Goal: Transaction & Acquisition: Purchase product/service

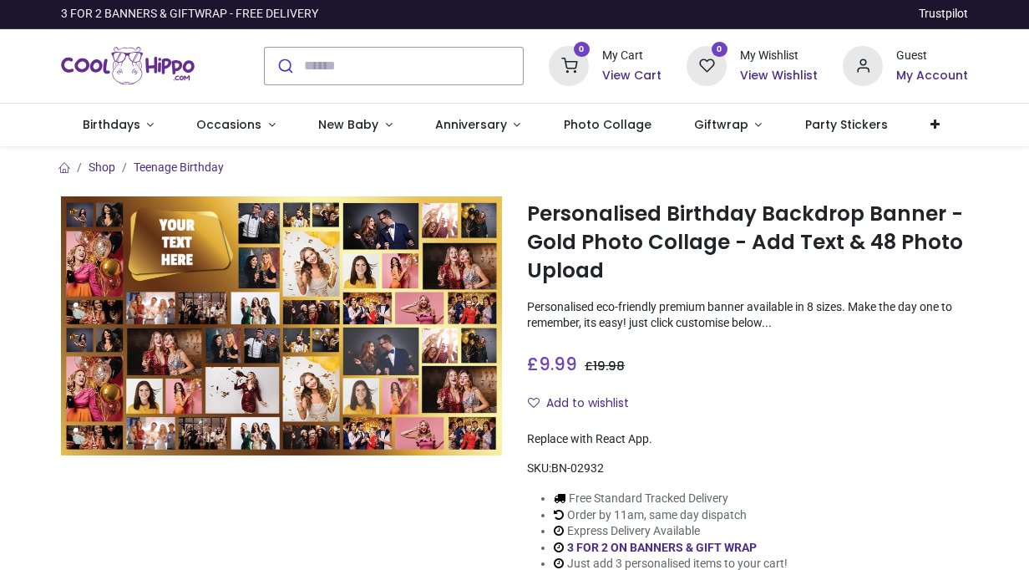
click at [931, 75] on h6 "My Account" at bounding box center [932, 76] width 72 height 17
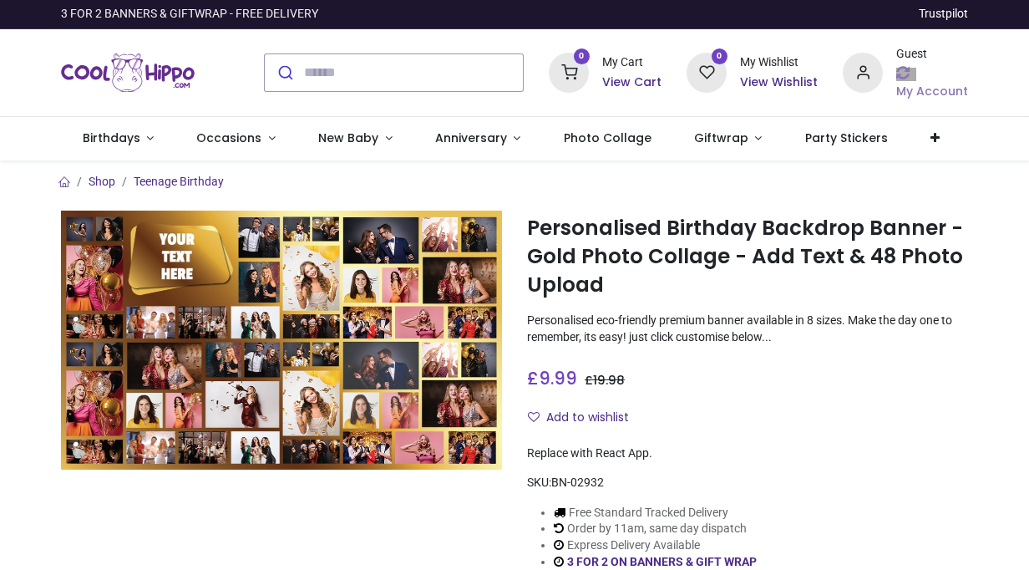
click at [931, 75] on div "Guest My Account" at bounding box center [932, 73] width 72 height 54
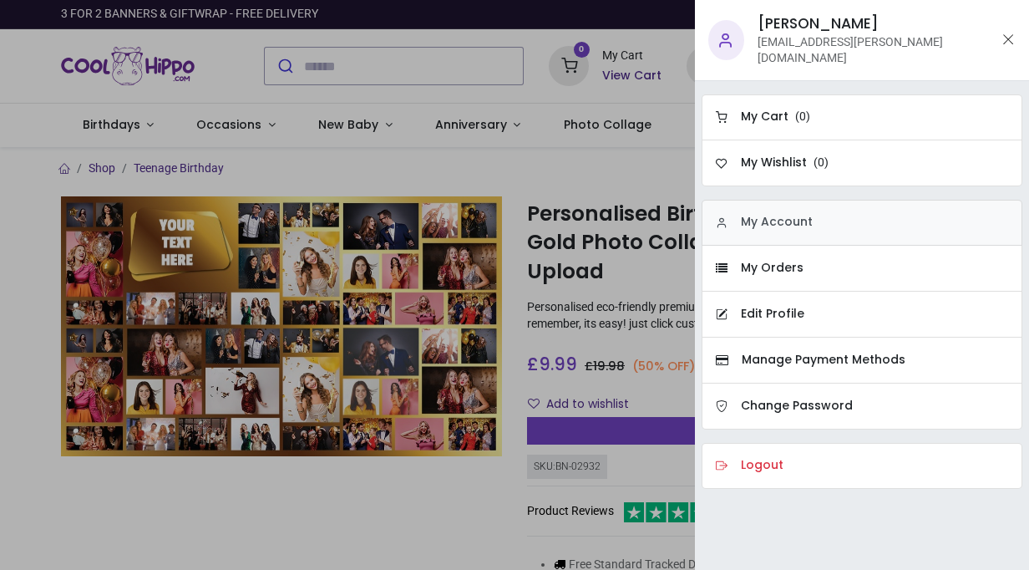
click at [761, 214] on h6 "My Account" at bounding box center [777, 222] width 72 height 17
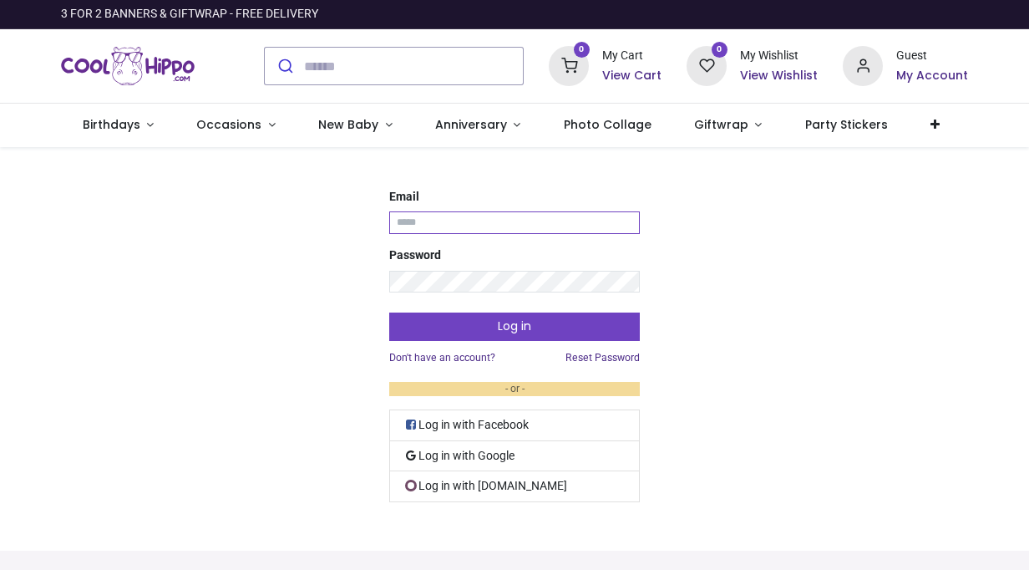
click at [490, 221] on input "Email" at bounding box center [514, 222] width 251 height 23
click at [443, 454] on link "Log in with Google" at bounding box center [514, 456] width 251 height 31
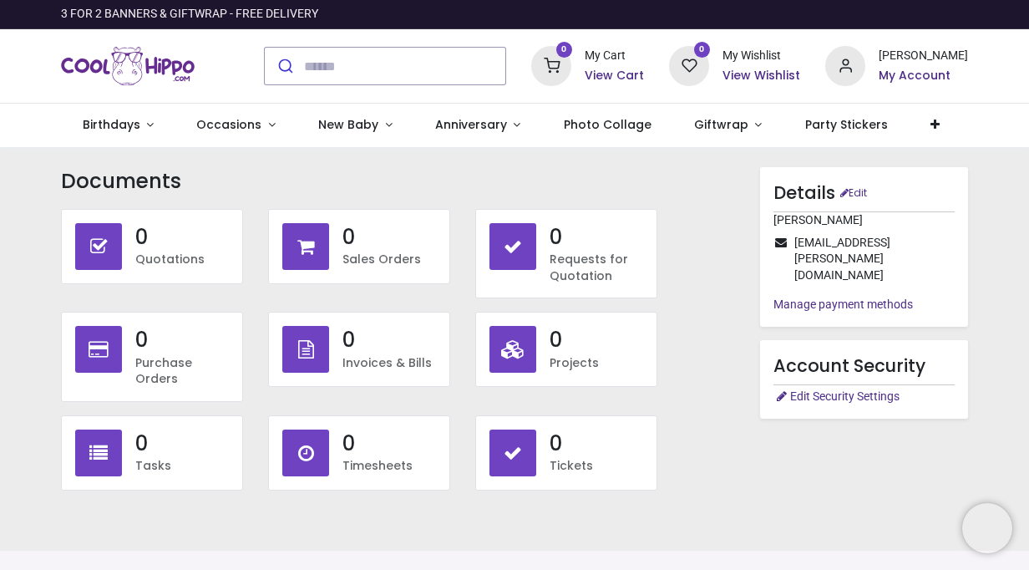
type input "**********"
click at [731, 426] on div "Documents No Documents to display 0 Quotations 0 Sales Orders 0 0 0 0 0 0 0" at bounding box center [514, 332] width 932 height 330
click at [118, 62] on img "Logo of Cool Hippo" at bounding box center [128, 66] width 134 height 47
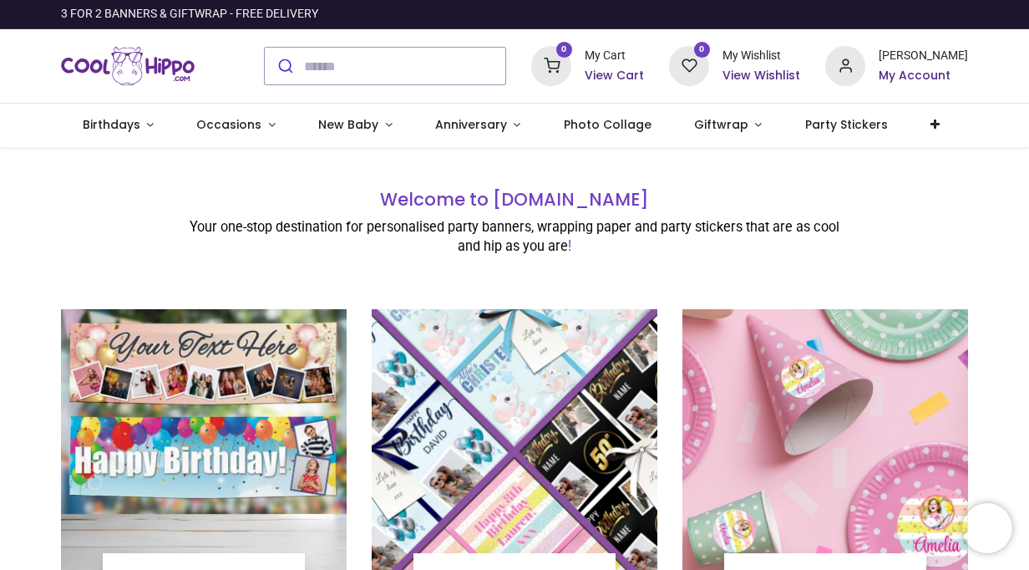
type input "**********"
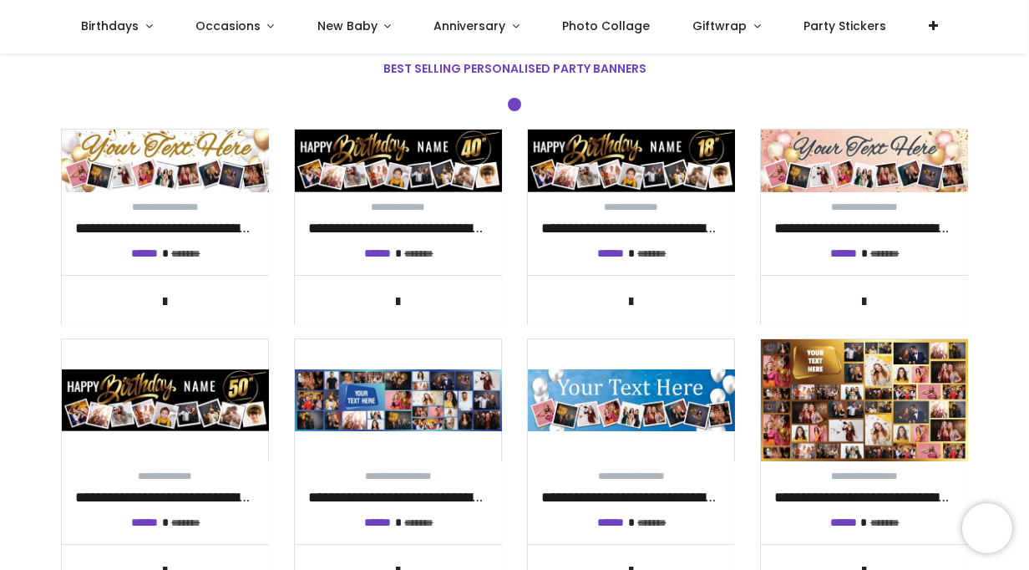
scroll to position [601, 0]
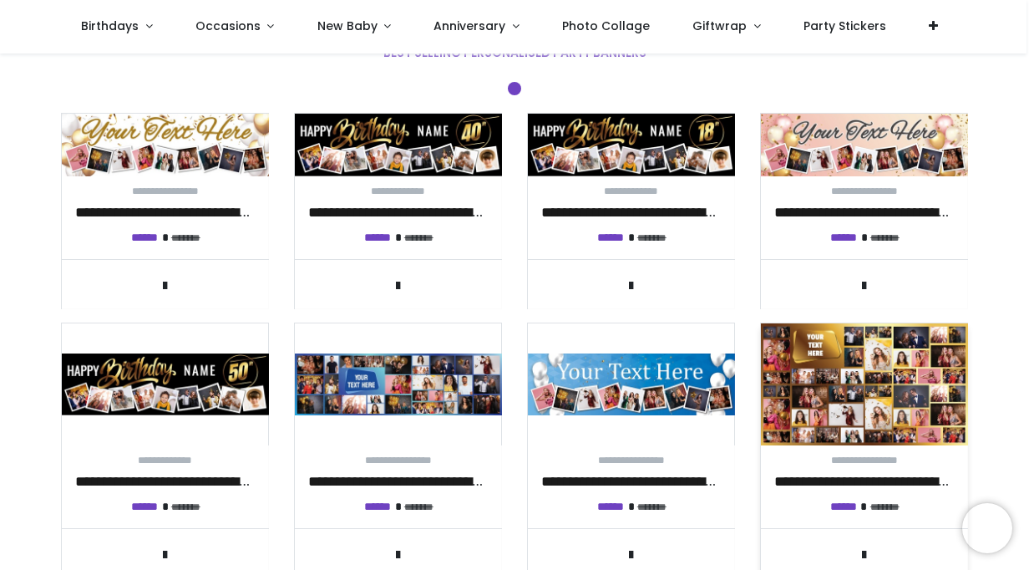
click at [832, 396] on img at bounding box center [864, 384] width 207 height 122
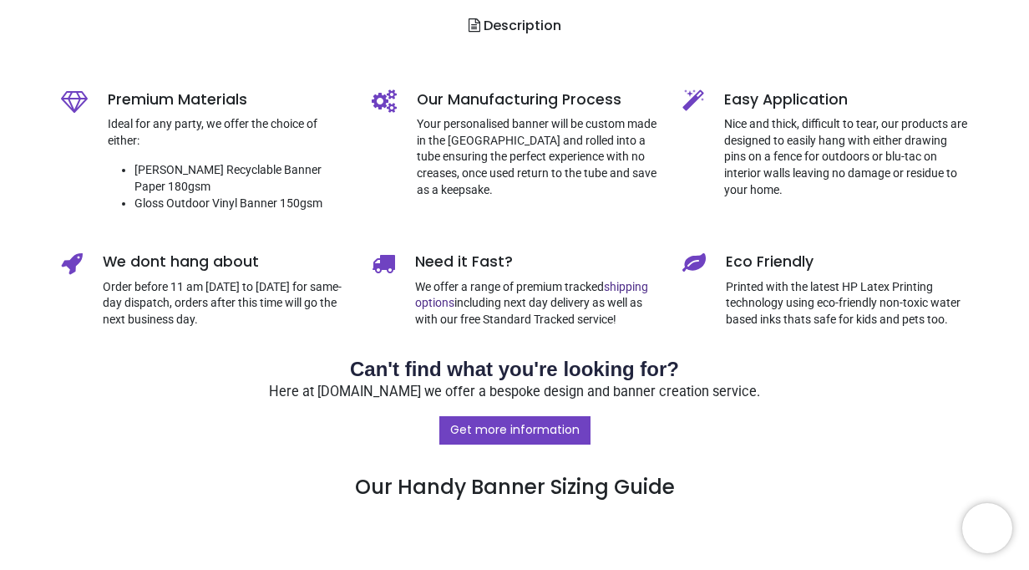
type input "**********"
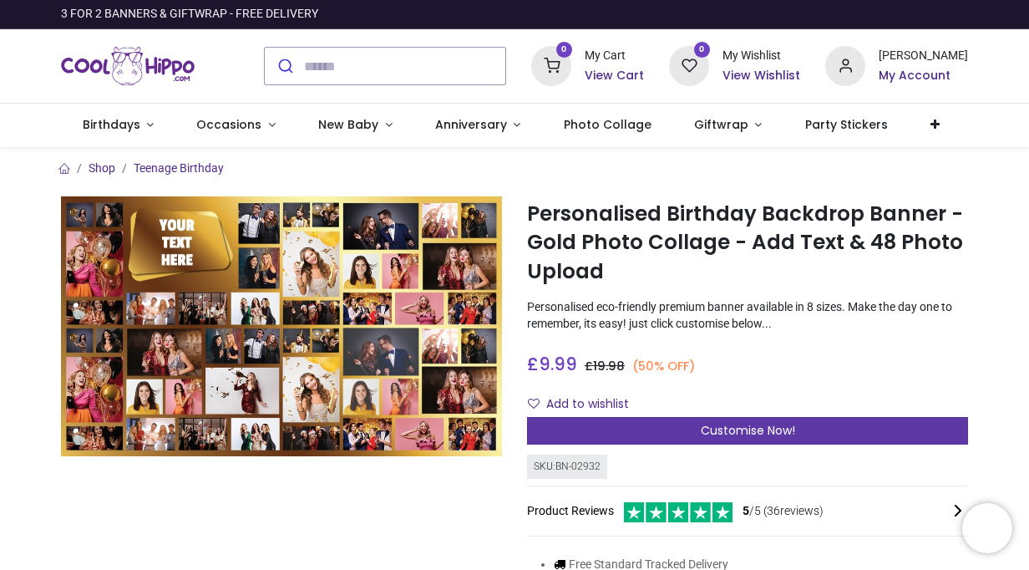
click at [629, 427] on div "Customise Now!" at bounding box center [747, 431] width 441 height 28
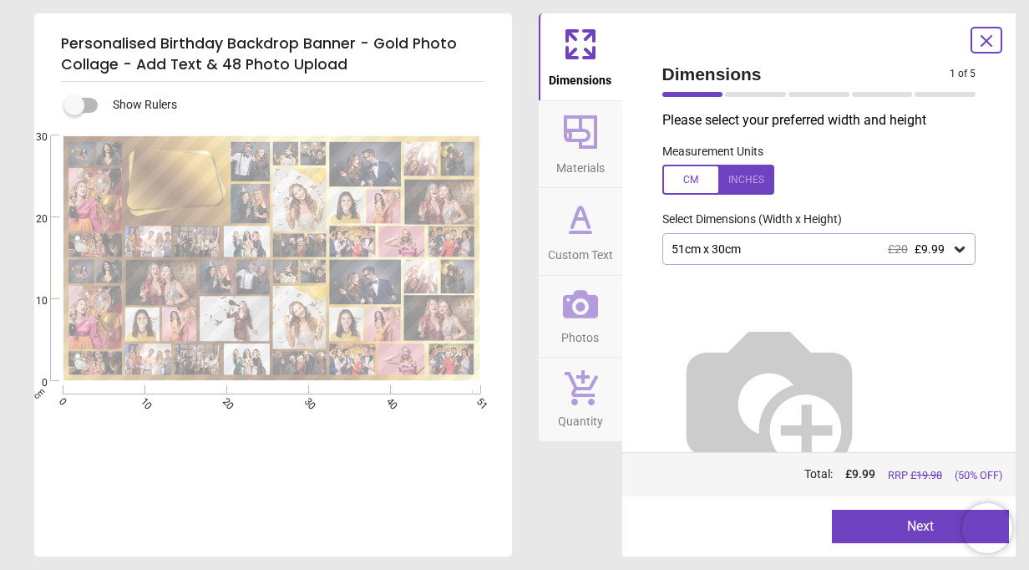
click at [959, 245] on icon at bounding box center [959, 249] width 17 height 17
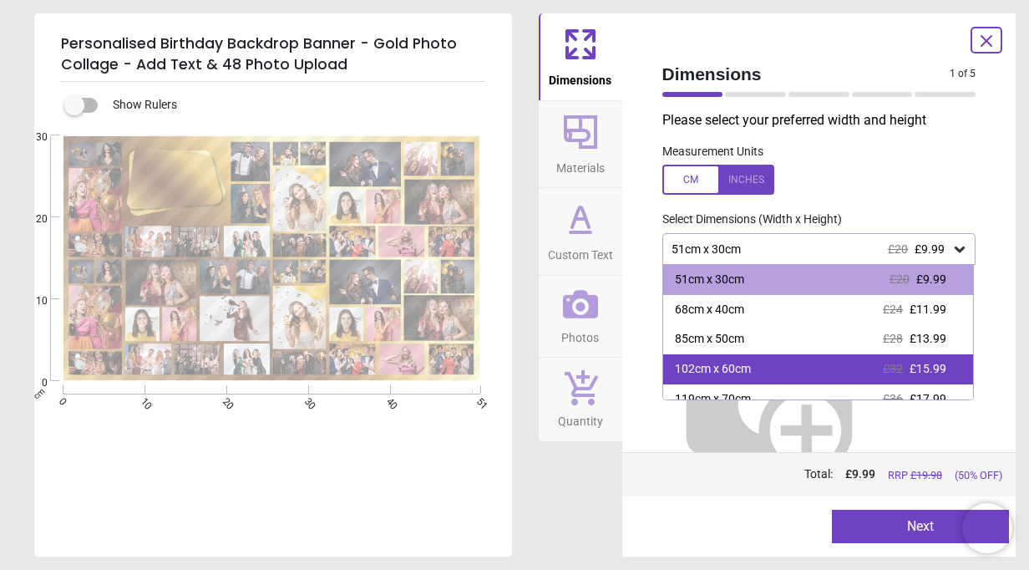
click at [724, 383] on div "102cm x 60cm £32 £15.99" at bounding box center [818, 369] width 311 height 30
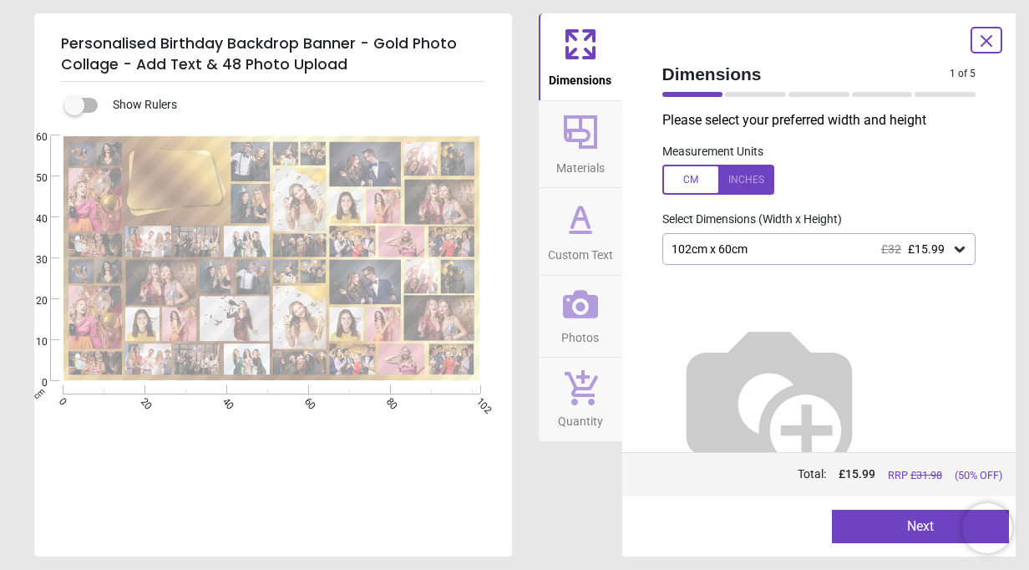
click at [859, 523] on button "Next" at bounding box center [920, 526] width 177 height 33
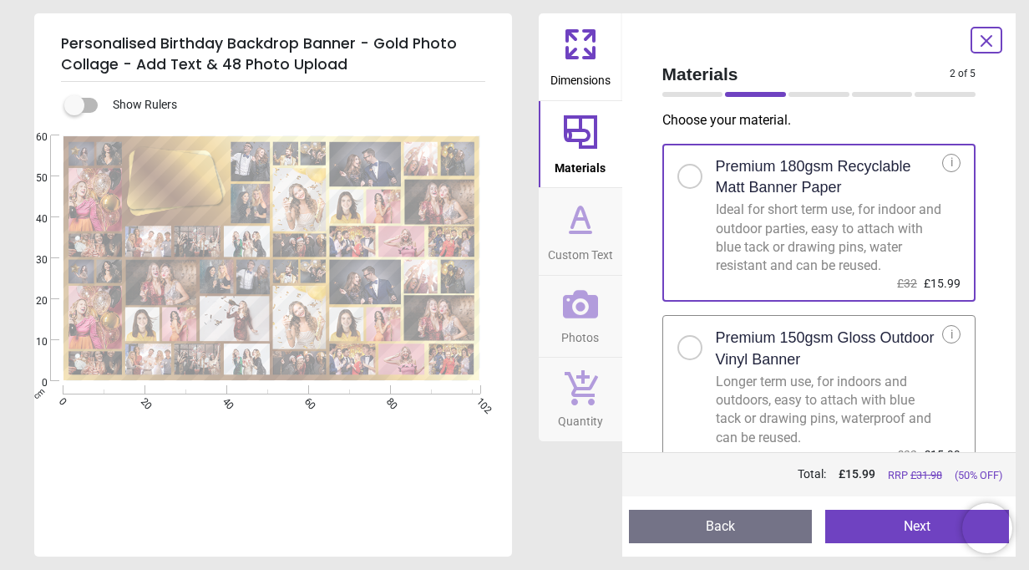
click at [882, 526] on button "Next" at bounding box center [917, 526] width 184 height 33
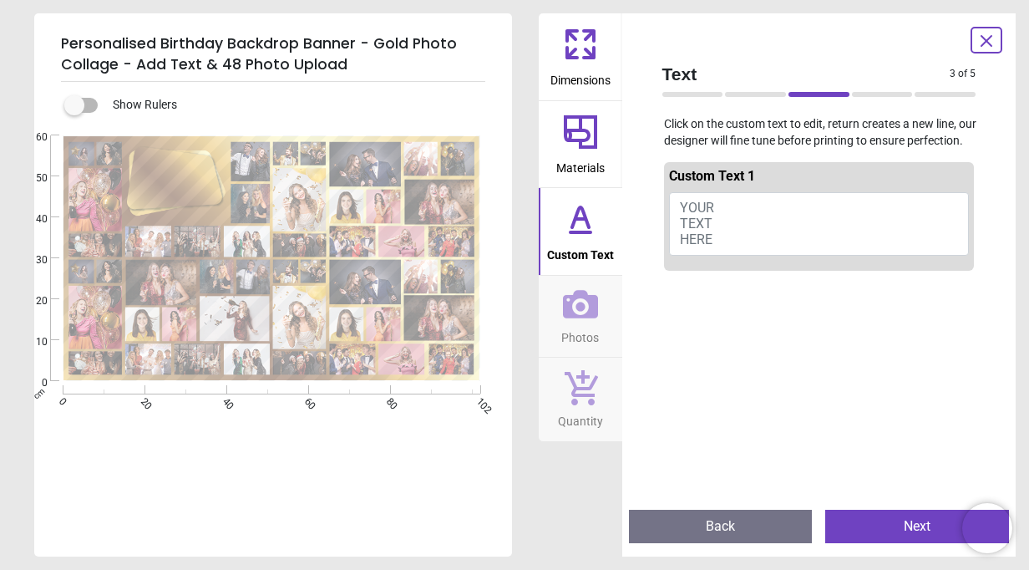
click at [748, 236] on button "YOUR TEXT HERE" at bounding box center [819, 223] width 301 height 63
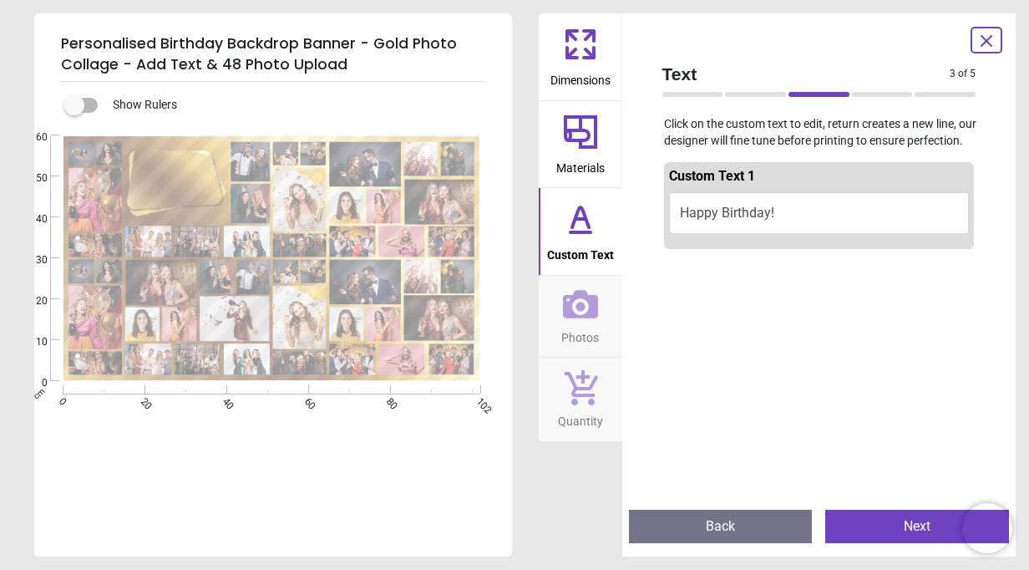
type textarea "**********"
click at [881, 538] on button "Next" at bounding box center [917, 526] width 184 height 33
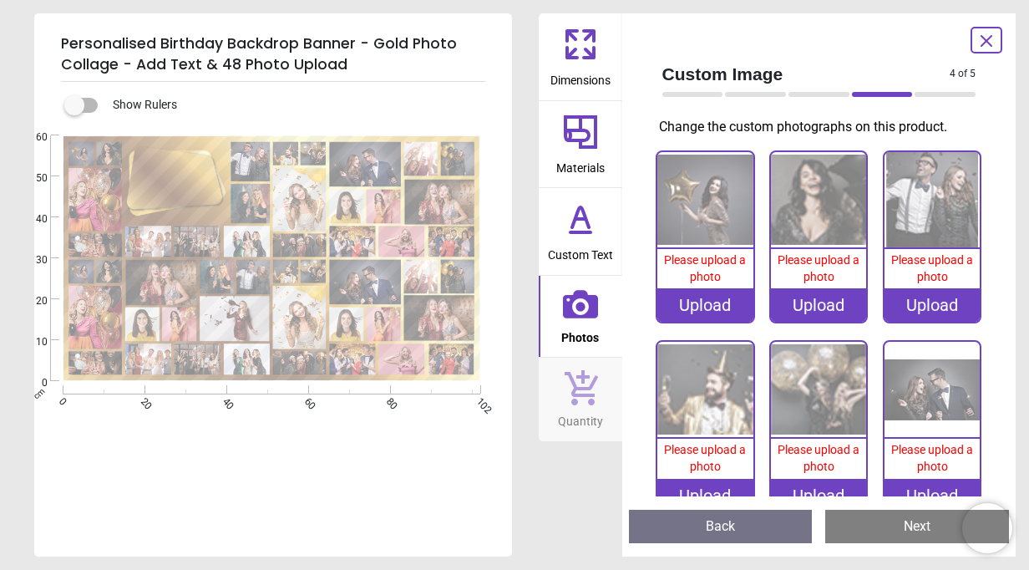
click at [145, 317] on image at bounding box center [142, 324] width 34 height 34
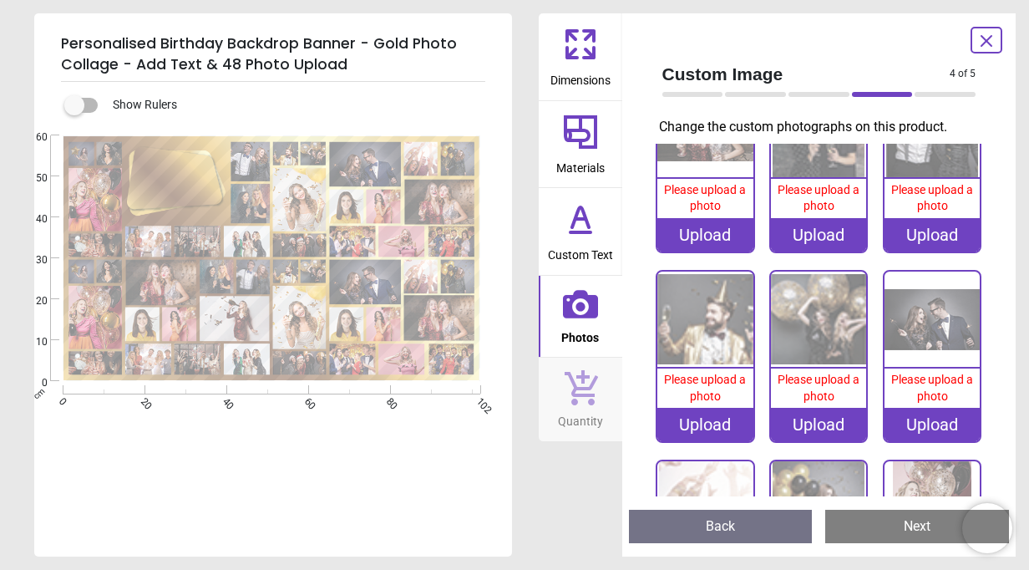
scroll to position [2071, 0]
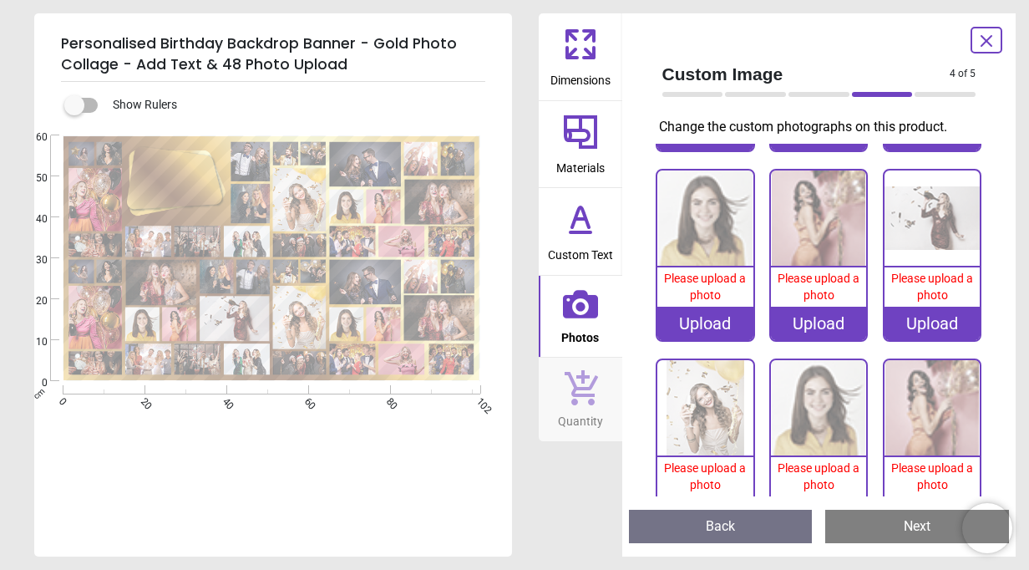
click at [175, 322] on image at bounding box center [179, 324] width 34 height 34
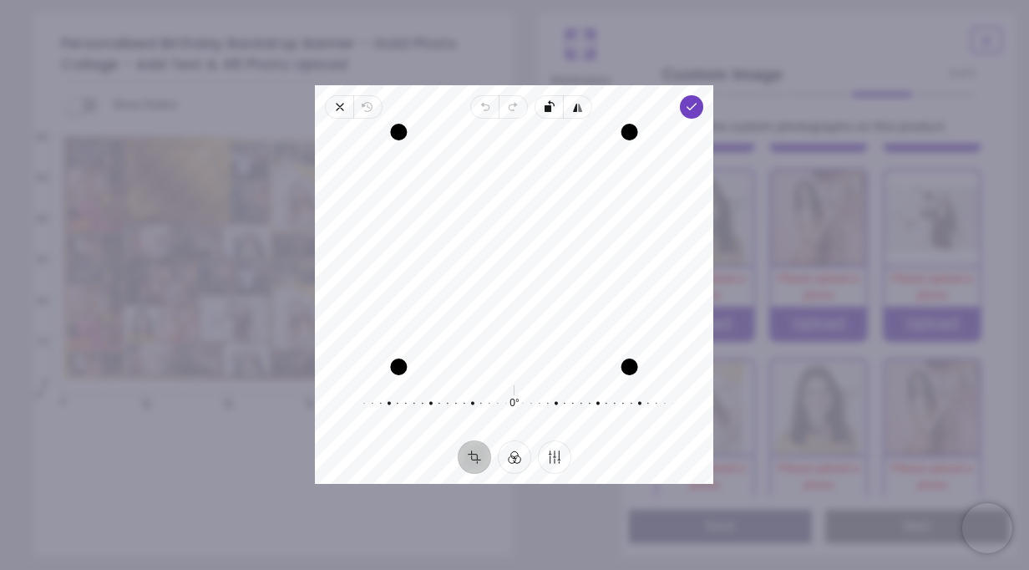
drag, startPoint x: 511, startPoint y: 282, endPoint x: 547, endPoint y: 283, distance: 35.9
click at [547, 283] on div "Recenter" at bounding box center [514, 249] width 372 height 235
click at [695, 100] on icon "button" at bounding box center [692, 106] width 13 height 13
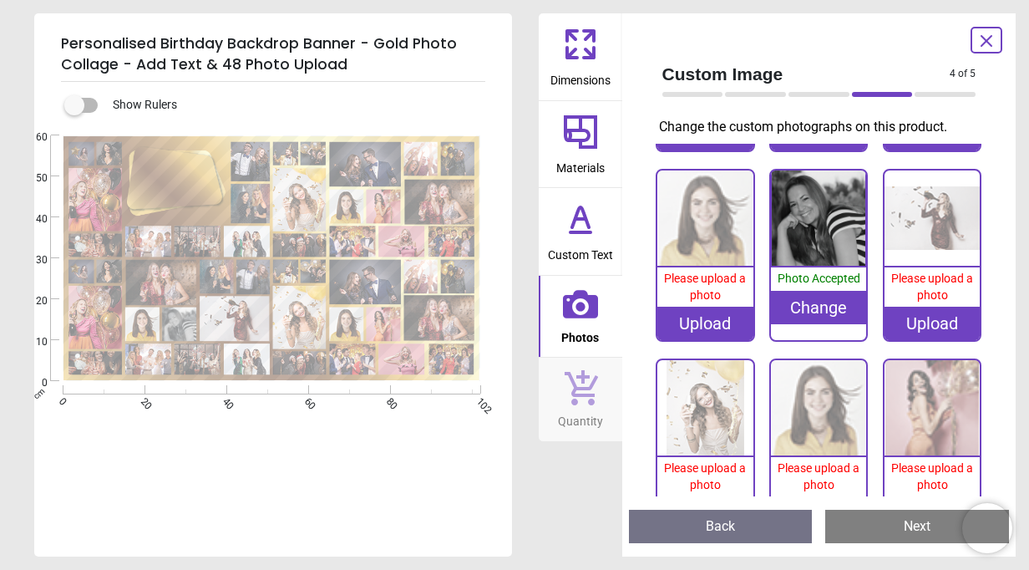
click at [139, 320] on image at bounding box center [142, 324] width 34 height 34
click at [216, 276] on image at bounding box center [216, 277] width 33 height 34
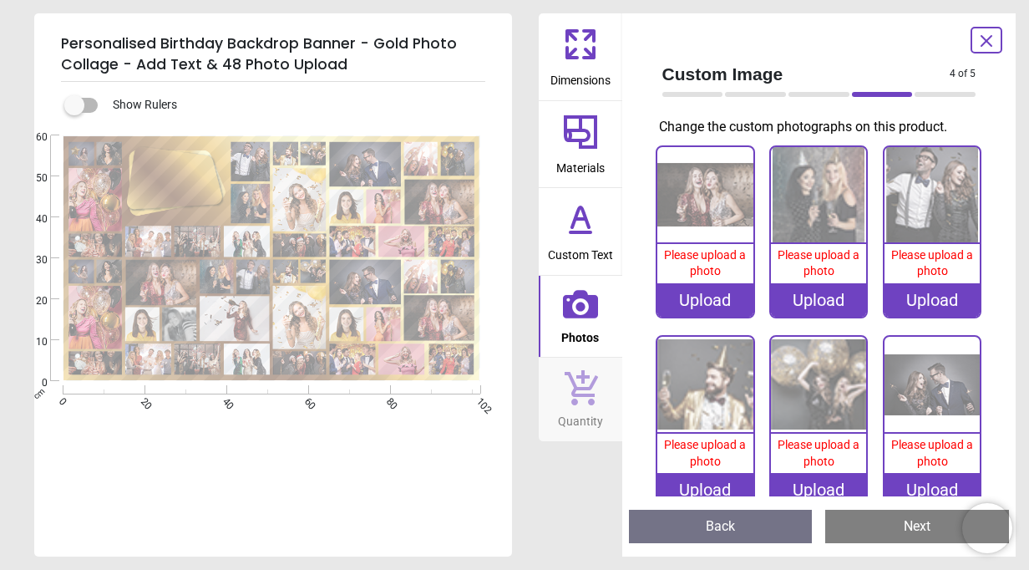
scroll to position [1509, 0]
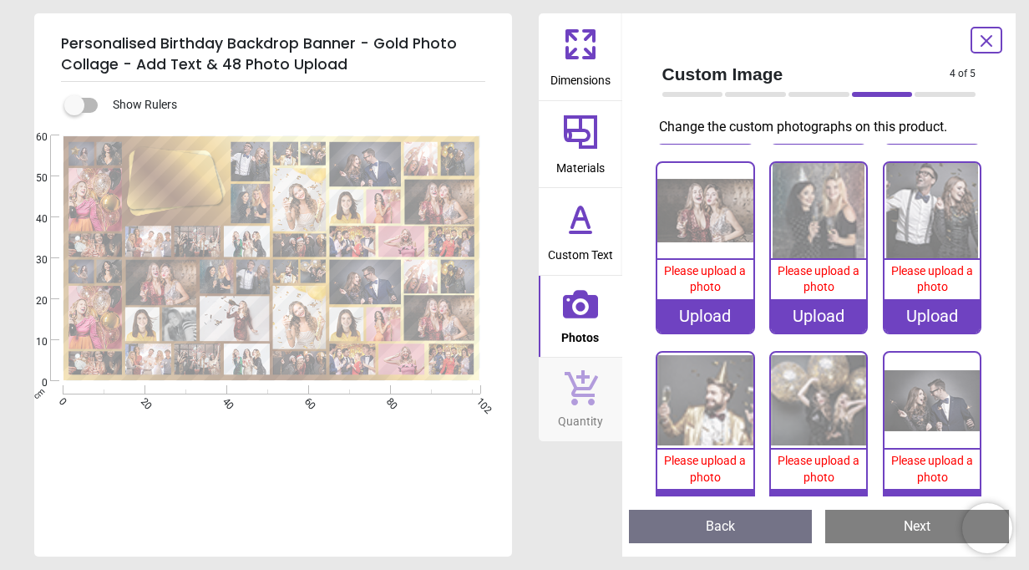
click at [145, 316] on image at bounding box center [142, 324] width 34 height 34
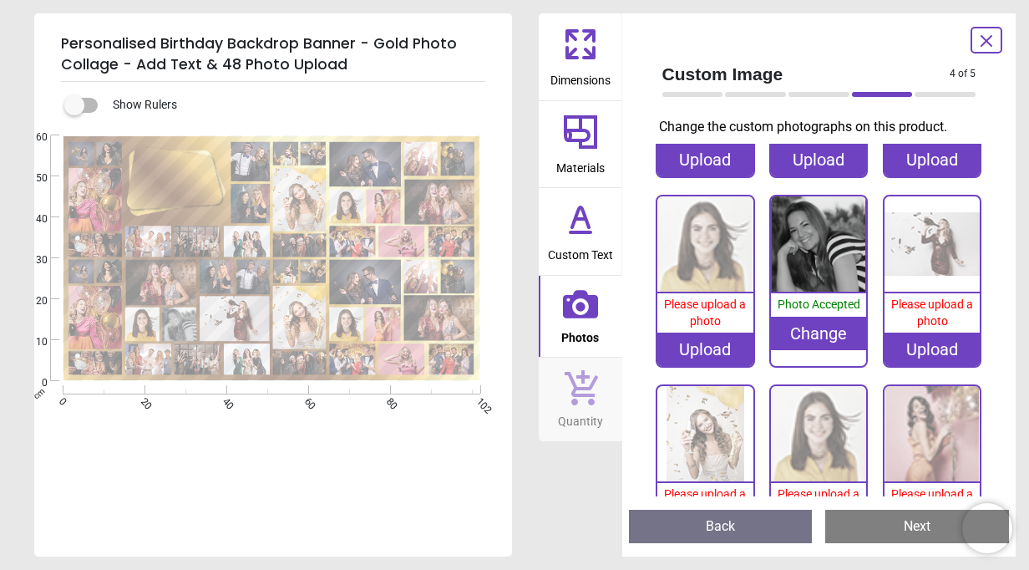
scroll to position [2071, 0]
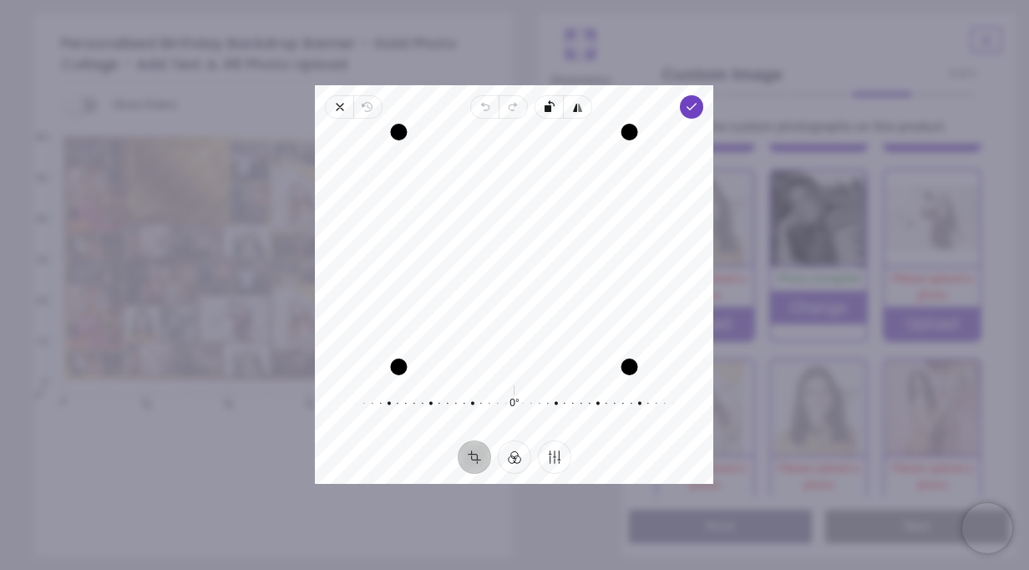
drag, startPoint x: 531, startPoint y: 302, endPoint x: 531, endPoint y: 282, distance: 20.0
click at [531, 282] on div "Recenter" at bounding box center [514, 249] width 372 height 235
click at [692, 111] on icon "button" at bounding box center [692, 106] width 13 height 13
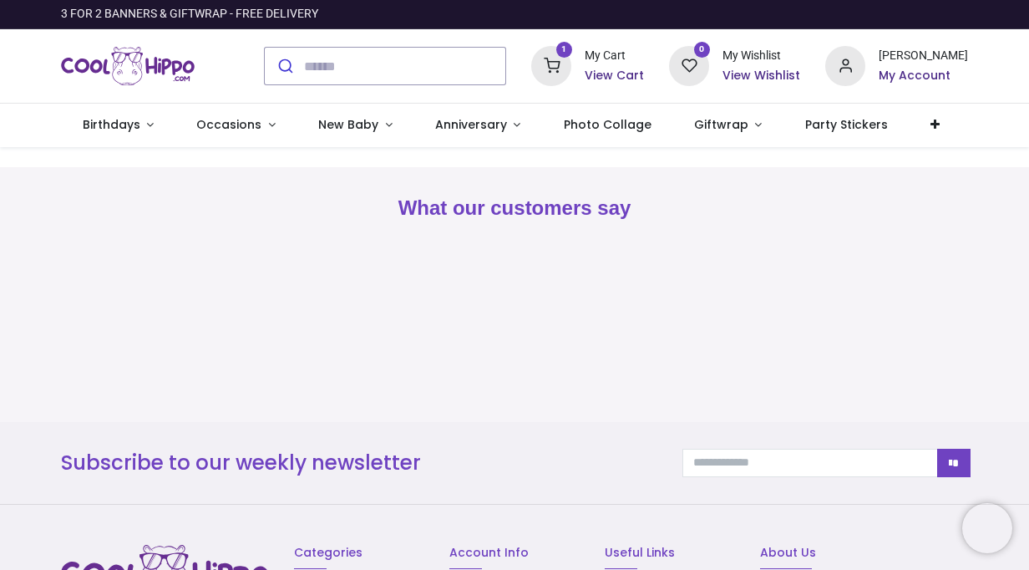
type input "**********"
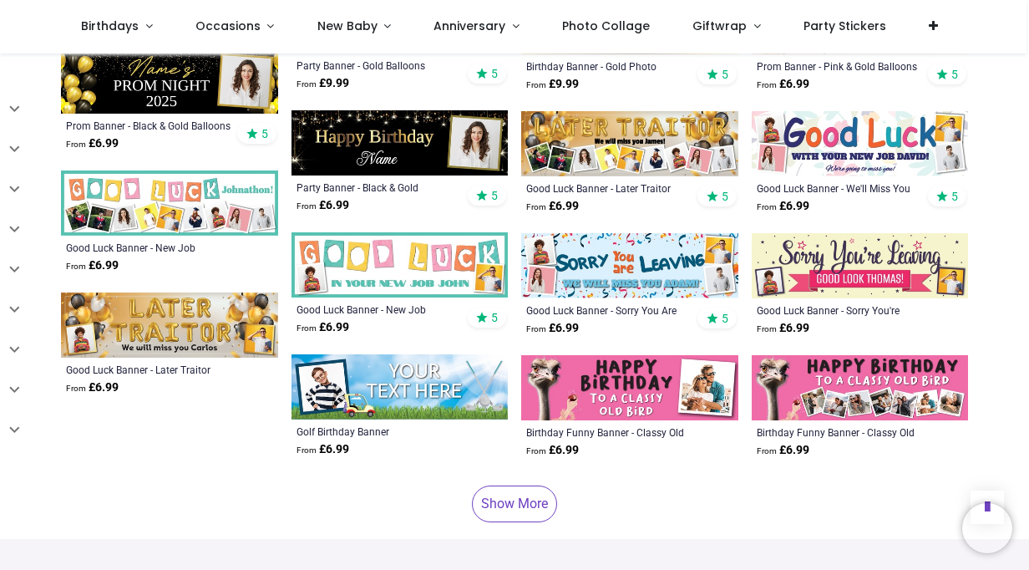
scroll to position [4112, 0]
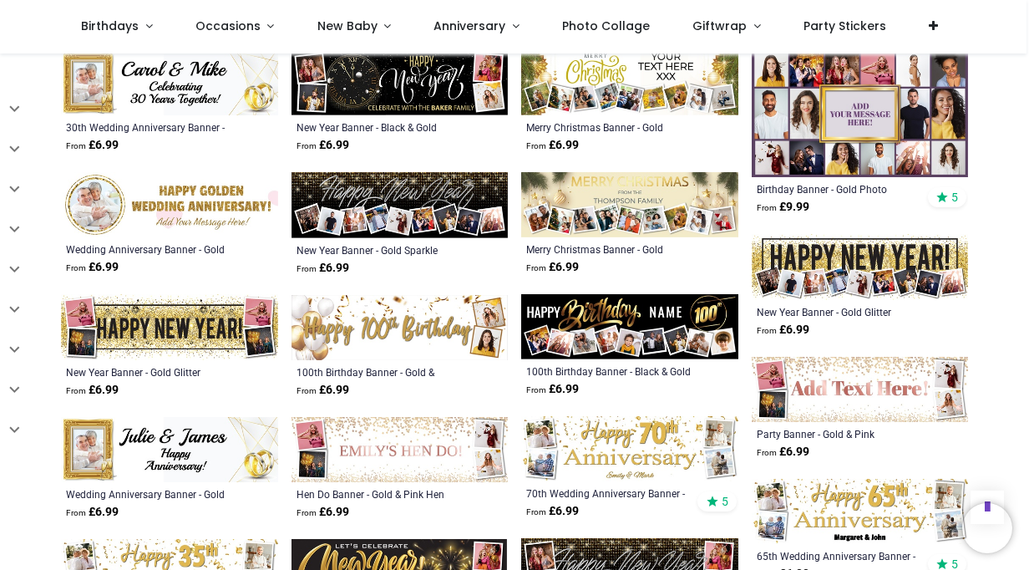
scroll to position [2460, 0]
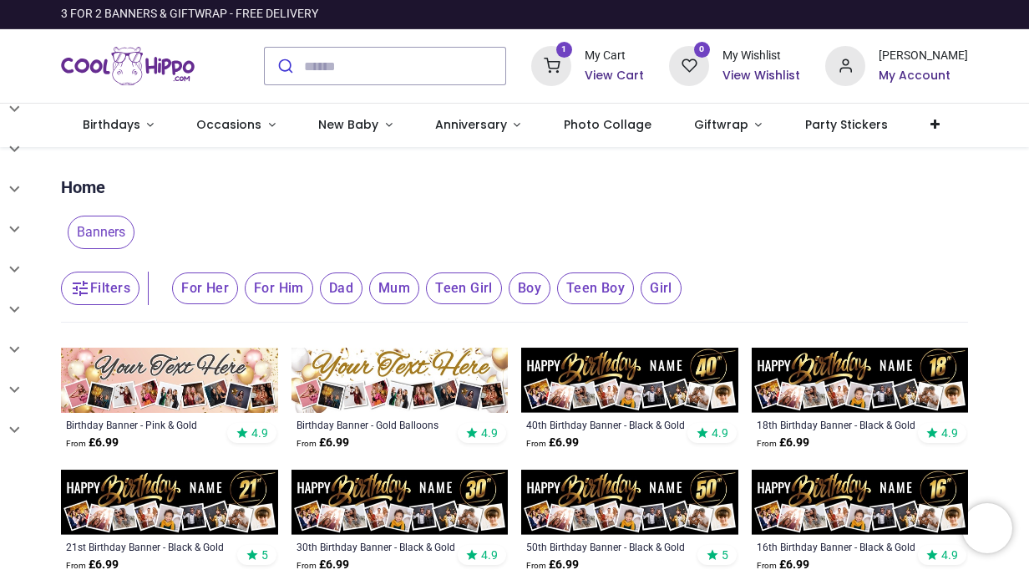
click at [625, 77] on h6 "View Cart" at bounding box center [614, 76] width 59 height 17
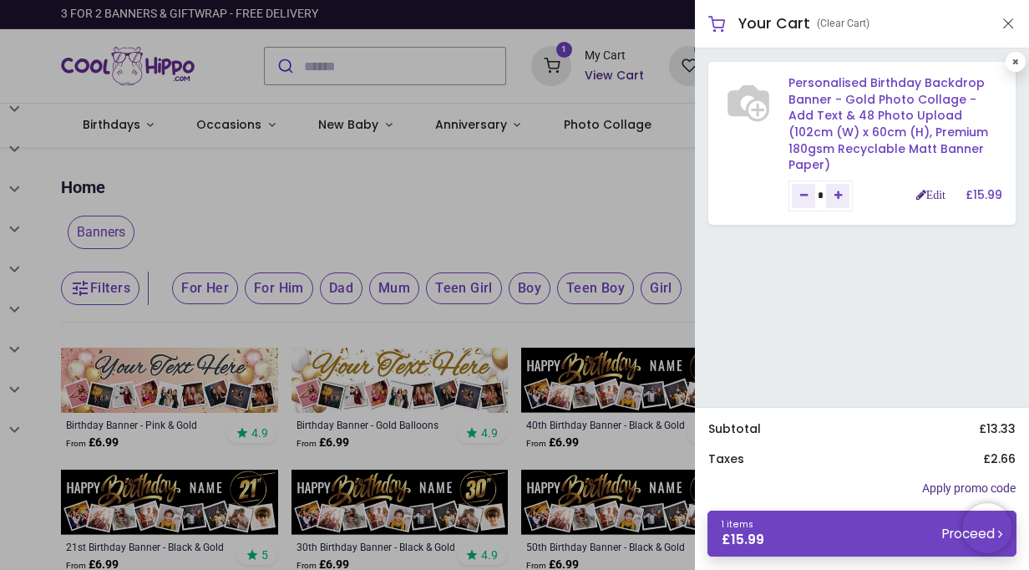
click at [826, 107] on link "Personalised Birthday Backdrop Banner - Gold Photo Collage - Add Text & 48 Phot…" at bounding box center [889, 123] width 200 height 99
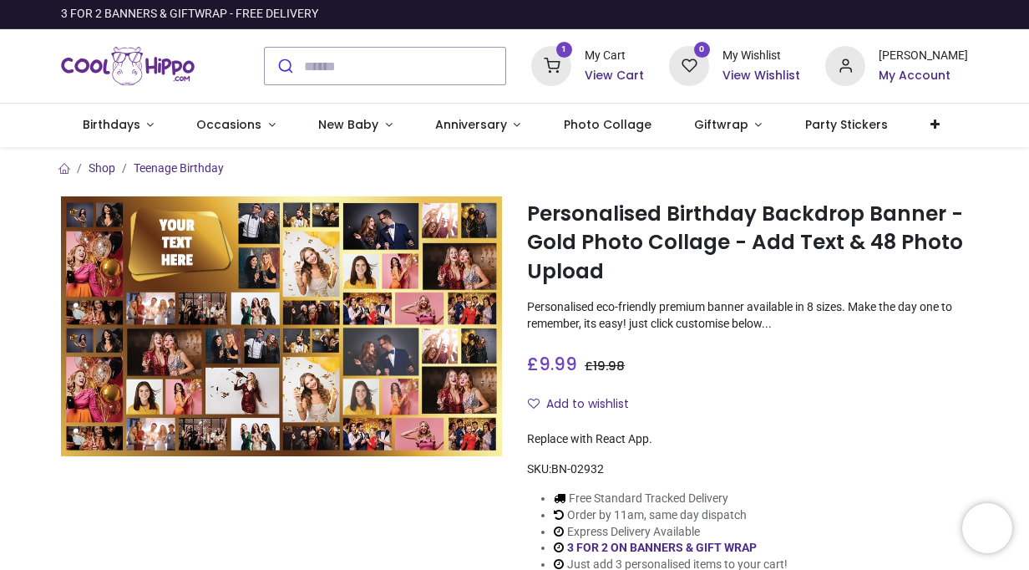
type input "**********"
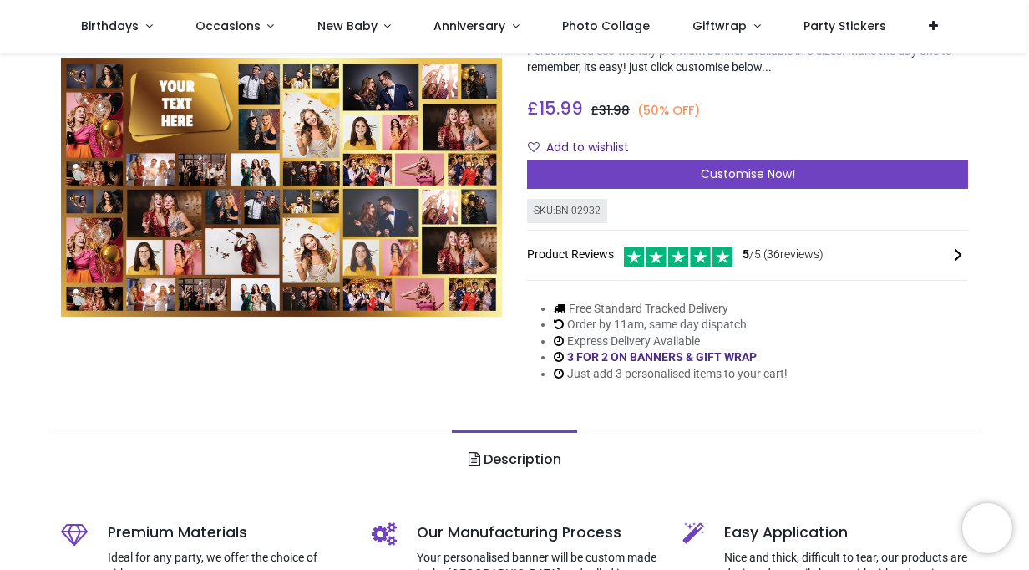
scroll to position [164, 0]
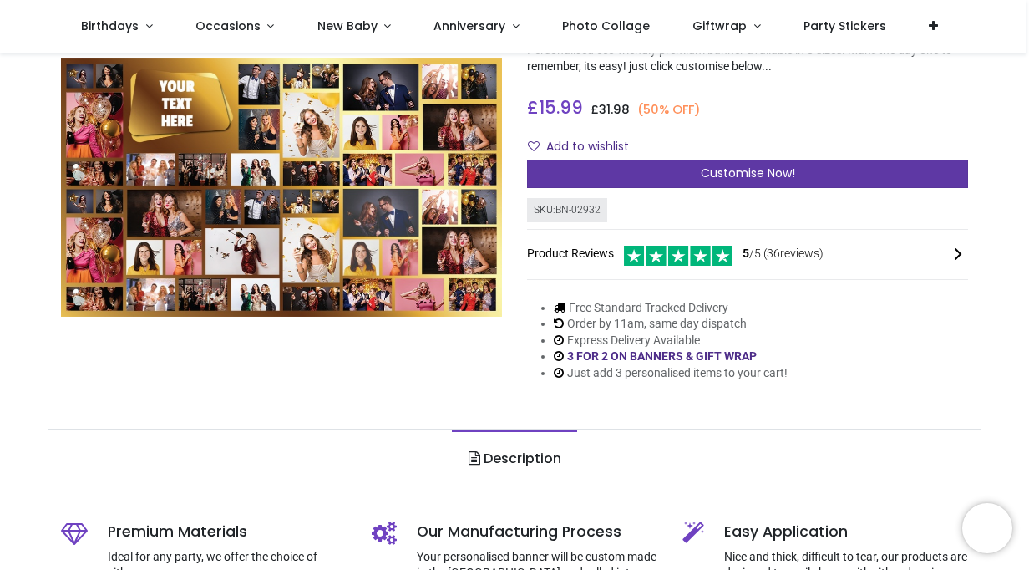
click at [715, 167] on span "Customise Now!" at bounding box center [748, 173] width 94 height 17
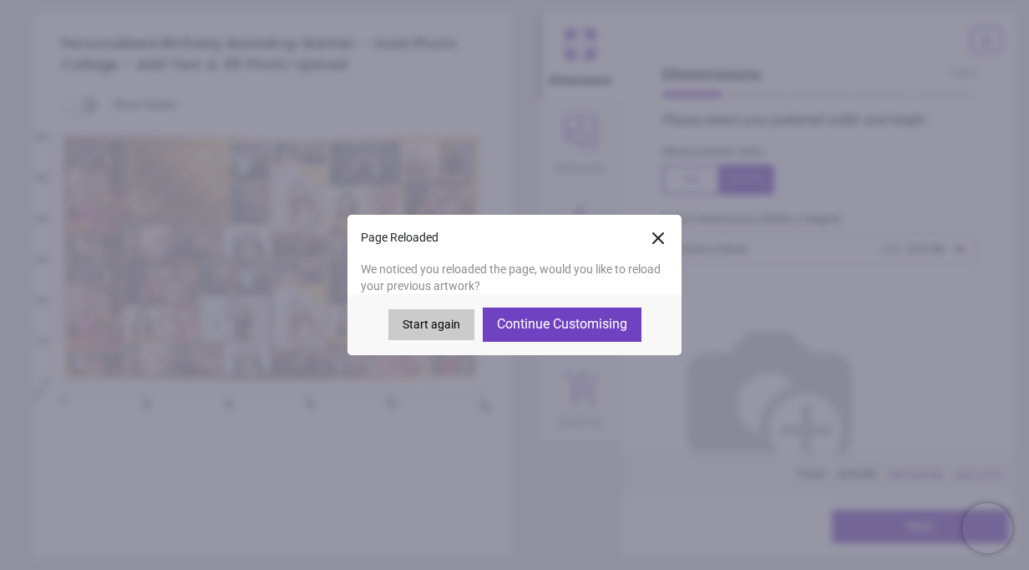
click at [418, 329] on button "Start again" at bounding box center [431, 325] width 86 height 32
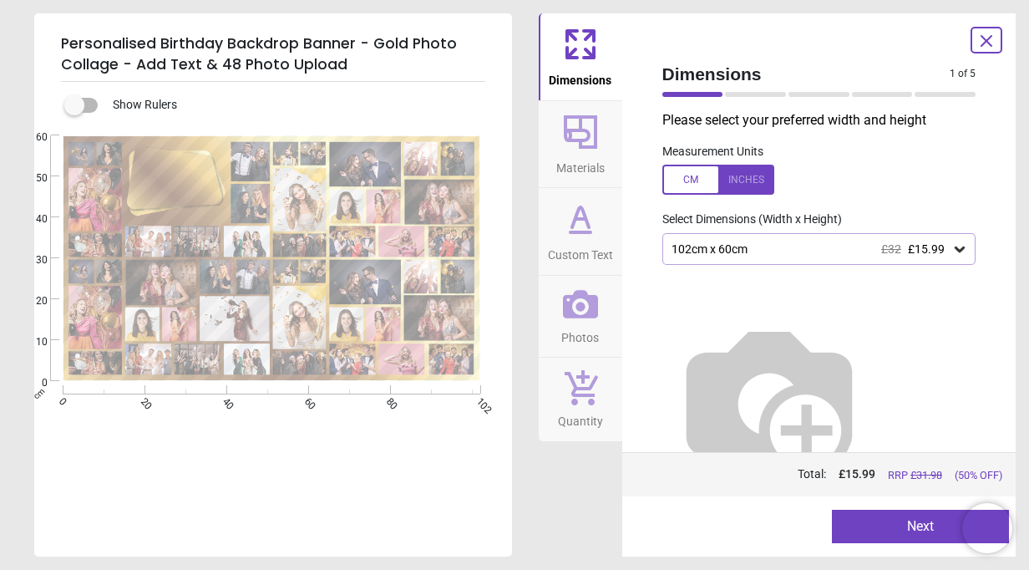
click at [829, 256] on div "102cm x 60cm £32 £15.99" at bounding box center [811, 249] width 282 height 14
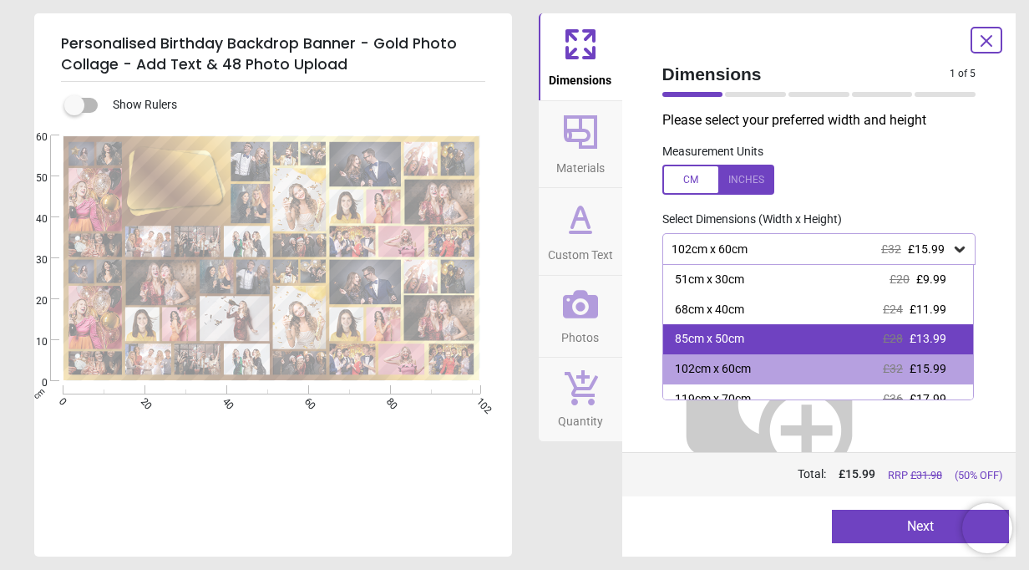
click at [814, 331] on div "85cm x 50cm £28 £13.99" at bounding box center [818, 339] width 311 height 30
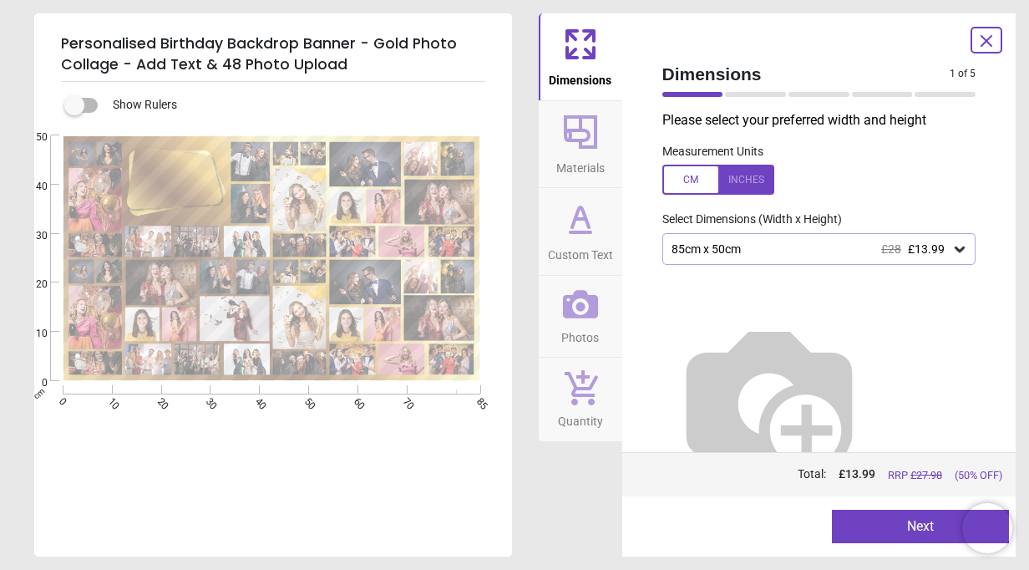
click at [858, 261] on div "85cm x 50cm £28 £13.99" at bounding box center [819, 249] width 314 height 32
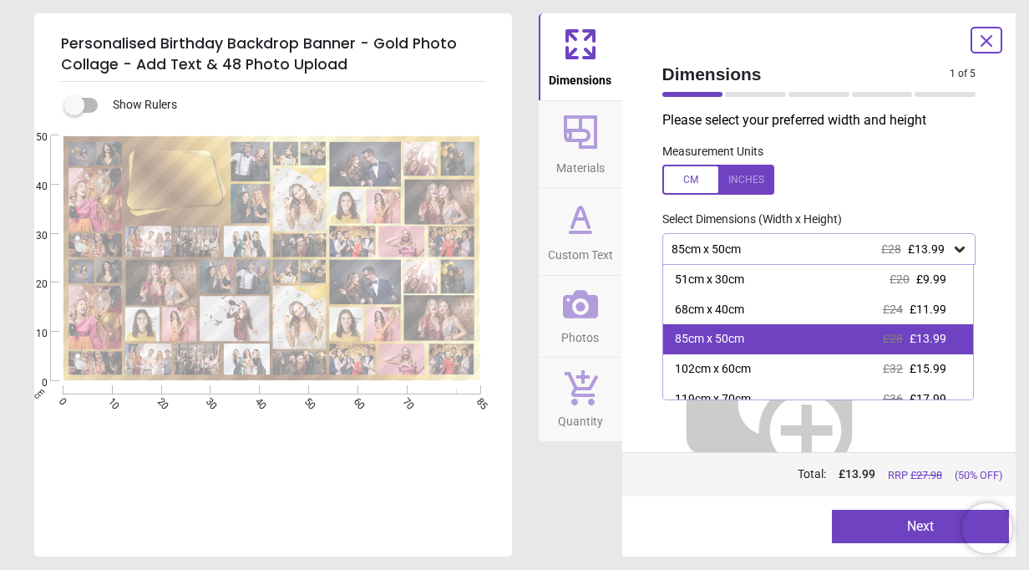
click at [784, 342] on div "85cm x 50cm £28 £13.99" at bounding box center [818, 339] width 311 height 30
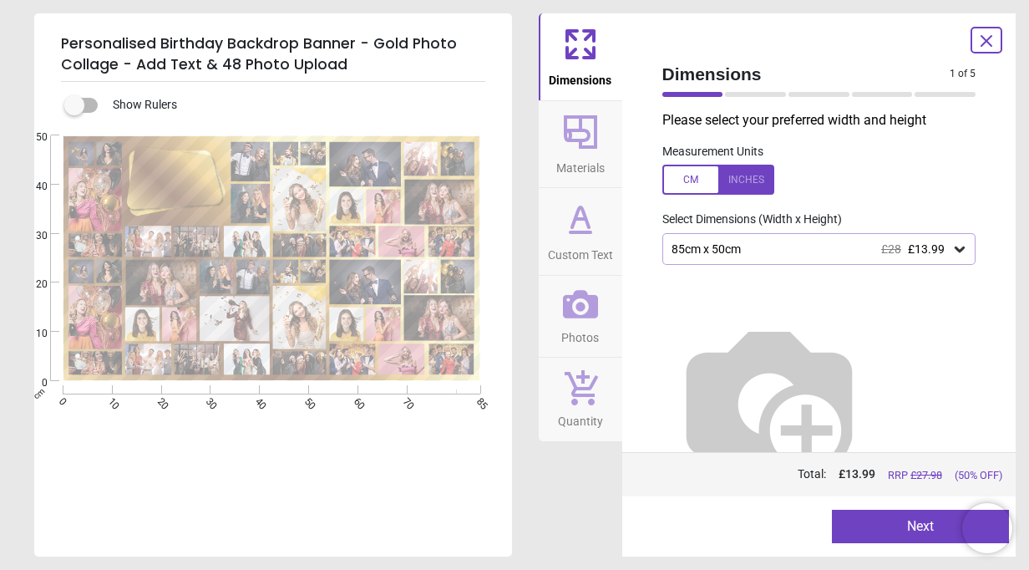
click at [894, 546] on div "Preview Next Next" at bounding box center [819, 526] width 394 height 60
click at [902, 521] on button "Next" at bounding box center [920, 526] width 177 height 33
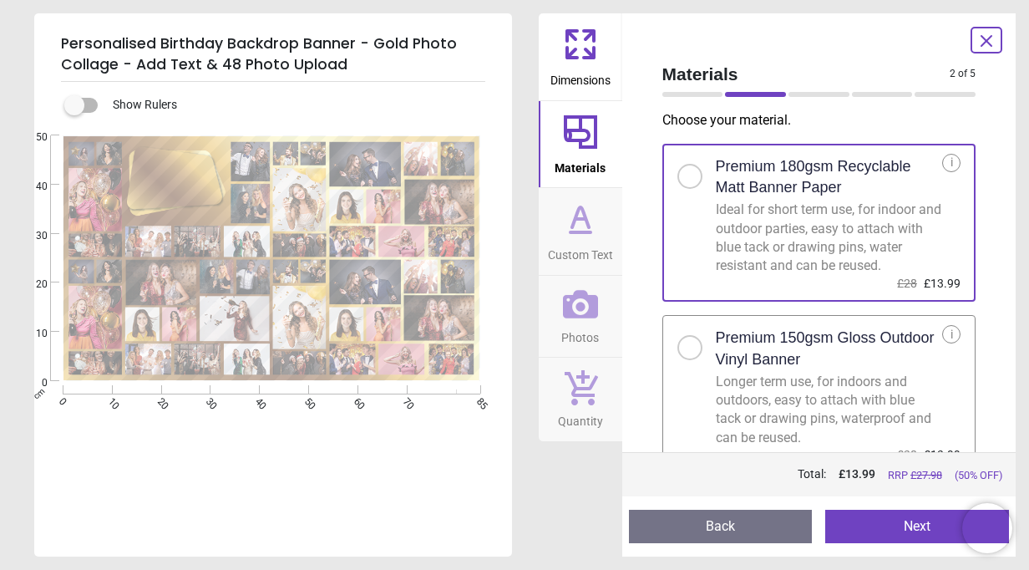
click at [888, 530] on button "Next" at bounding box center [917, 526] width 184 height 33
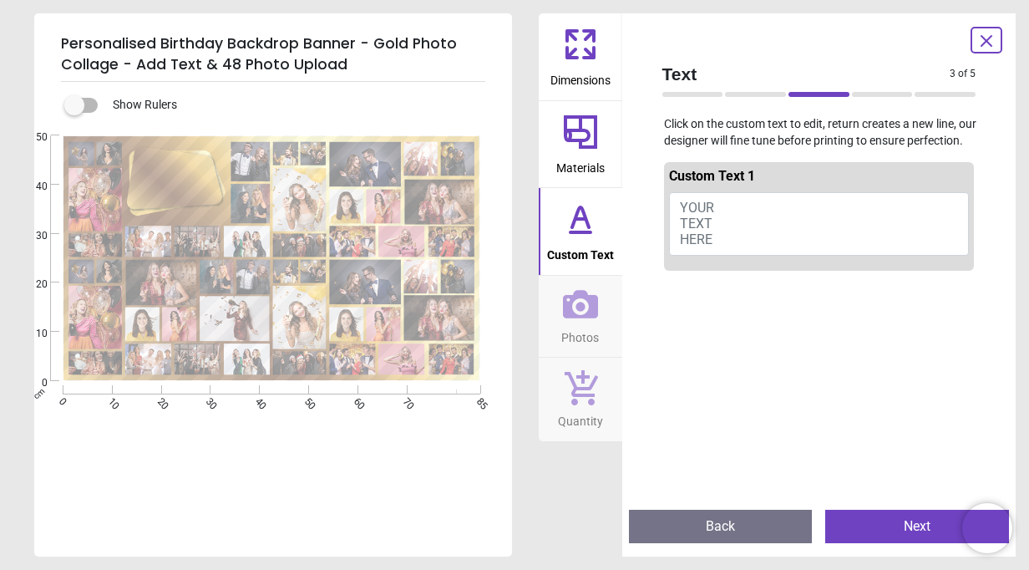
click at [747, 226] on button "YOUR TEXT HERE" at bounding box center [819, 223] width 301 height 63
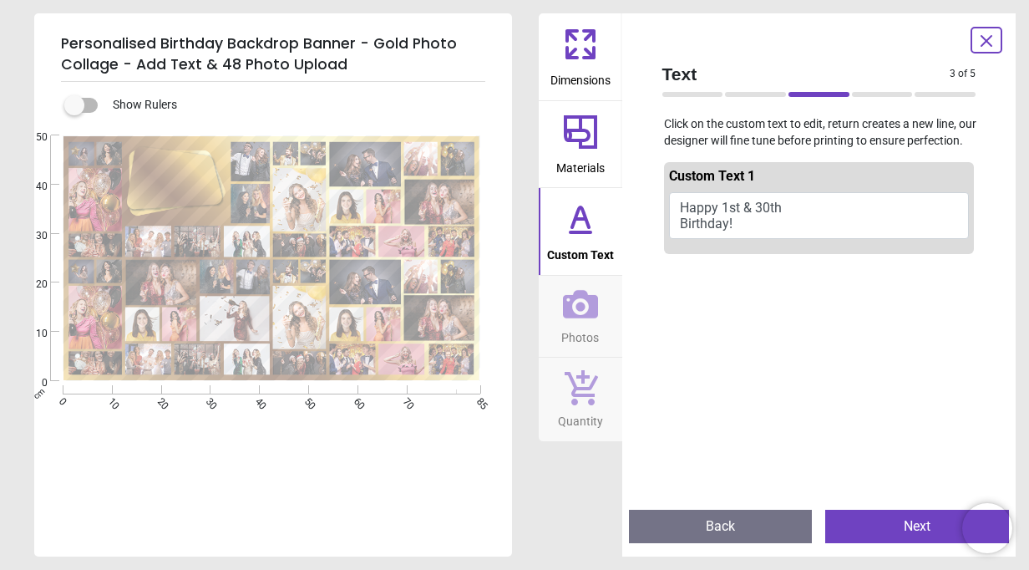
type textarea "**********"
click at [895, 523] on button "Next" at bounding box center [917, 526] width 184 height 33
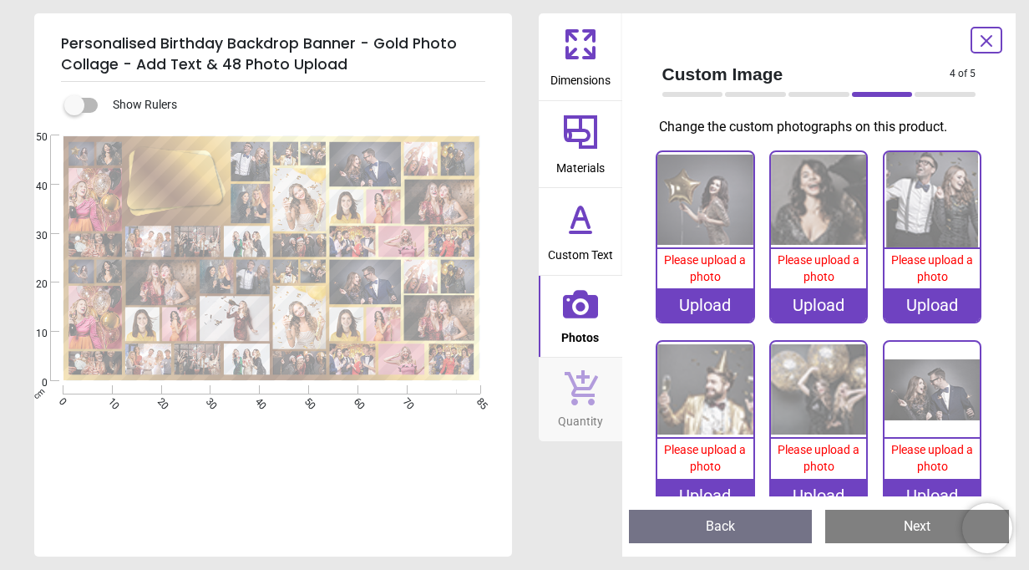
click at [353, 525] on div "**********" at bounding box center [273, 319] width 478 height 474
click at [979, 43] on icon at bounding box center [987, 41] width 20 height 20
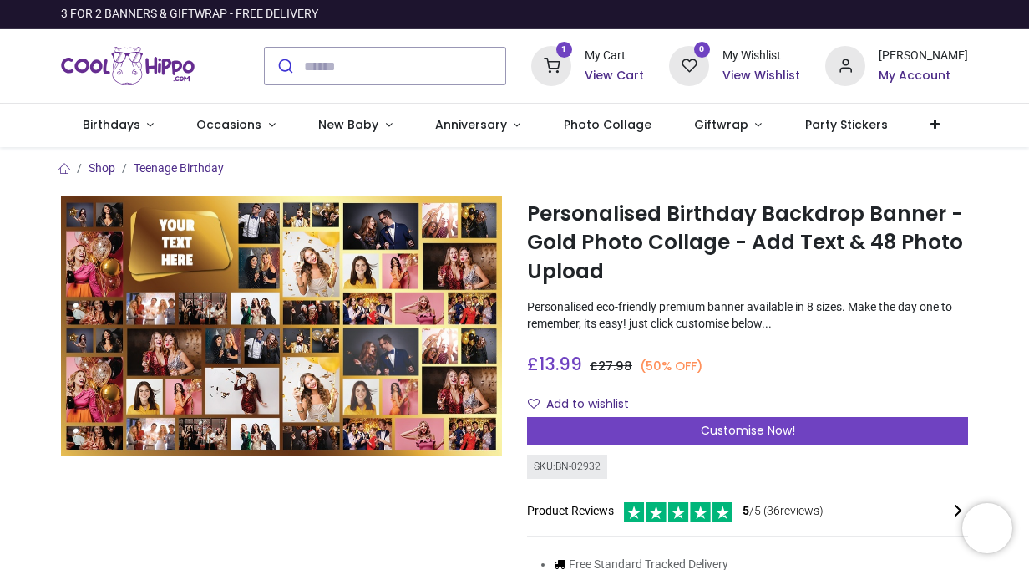
click at [629, 77] on h6 "View Cart" at bounding box center [614, 76] width 59 height 17
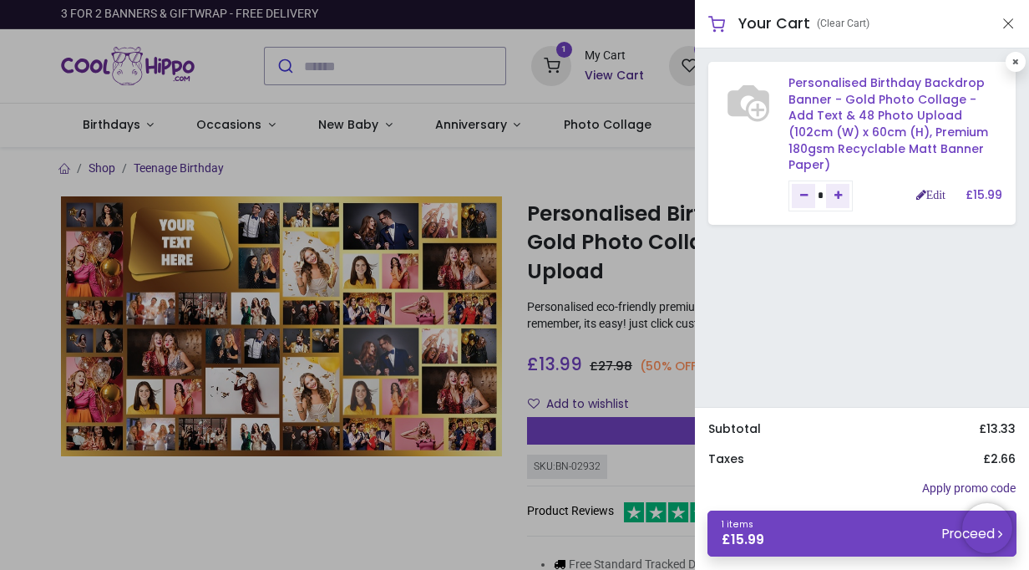
click at [843, 105] on link "Personalised Birthday Backdrop Banner - Gold Photo Collage - Add Text & 48 Phot…" at bounding box center [889, 123] width 200 height 99
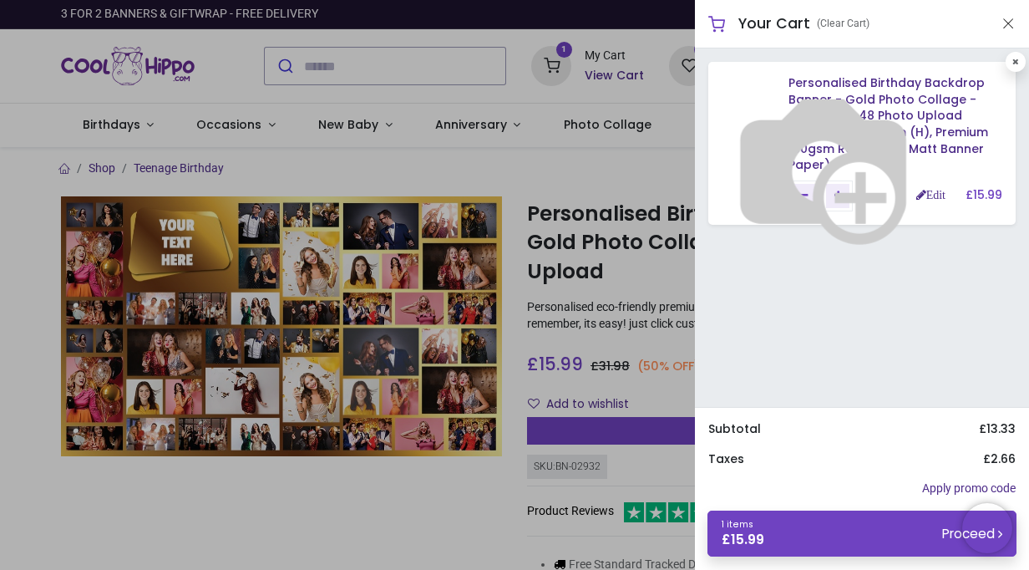
click at [855, 200] on img at bounding box center [824, 166] width 214 height 214
click at [900, 77] on img at bounding box center [824, 166] width 214 height 214
click at [854, 145] on img at bounding box center [824, 166] width 214 height 214
click at [854, 146] on img at bounding box center [824, 166] width 214 height 214
click at [925, 180] on img at bounding box center [824, 166] width 214 height 214
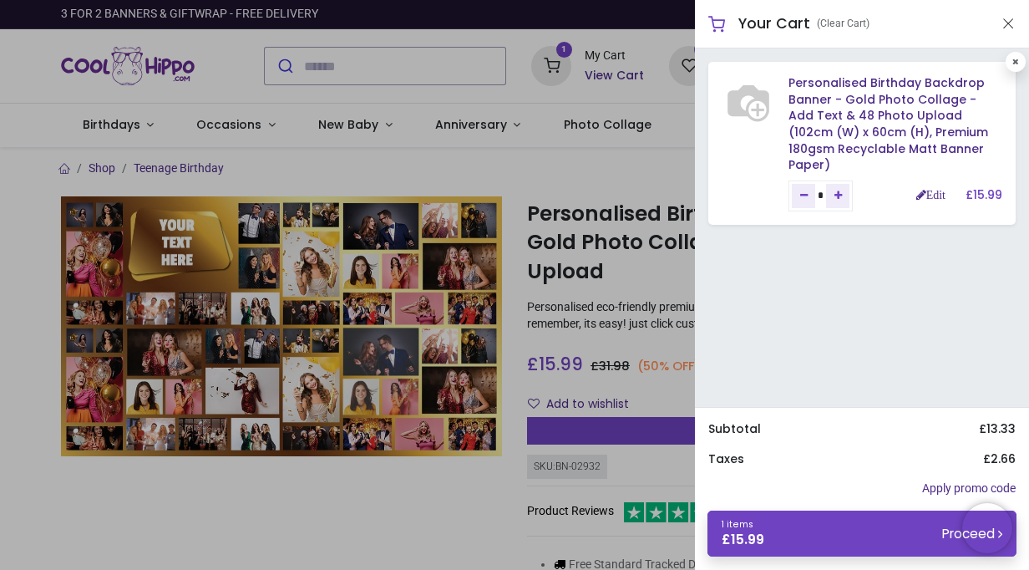
click at [930, 359] on div "Personalised Birthday Backdrop Banner - Gold Photo Collage - Add Text & 48 Phot…" at bounding box center [862, 227] width 334 height 358
click at [927, 189] on link "Edit" at bounding box center [930, 195] width 29 height 12
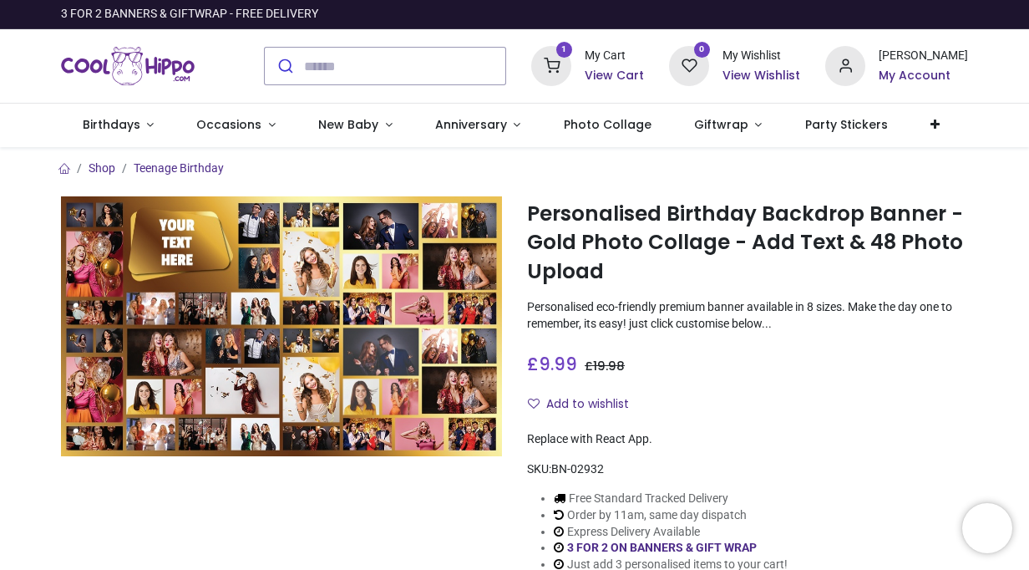
type input "**********"
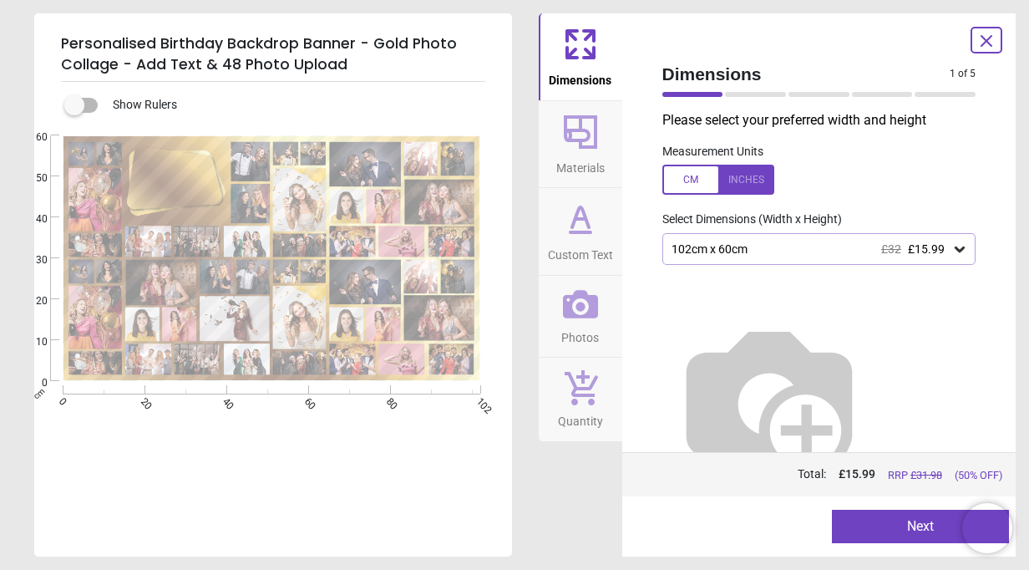
type textarea "**********"
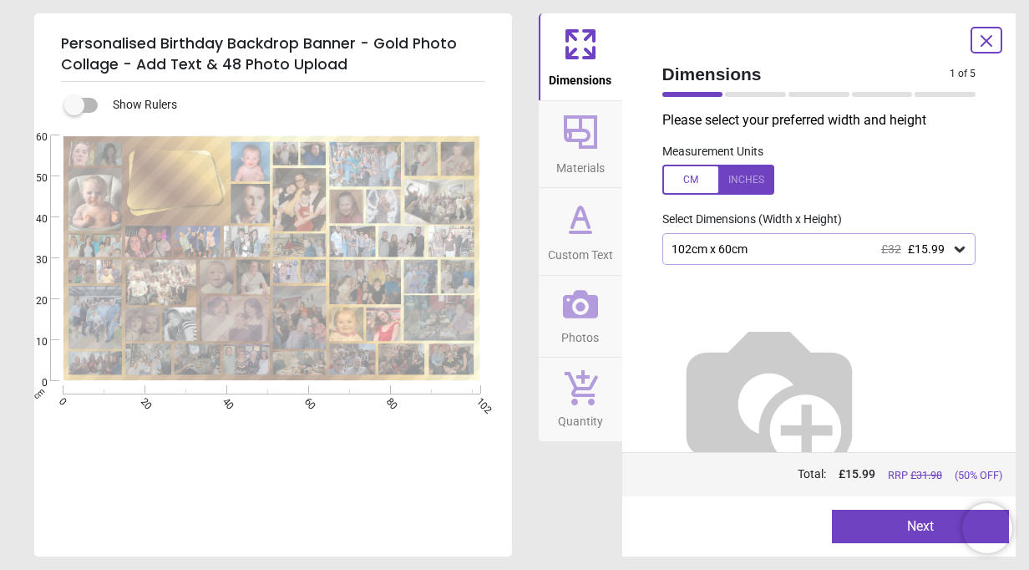
click at [992, 45] on icon at bounding box center [987, 41] width 20 height 20
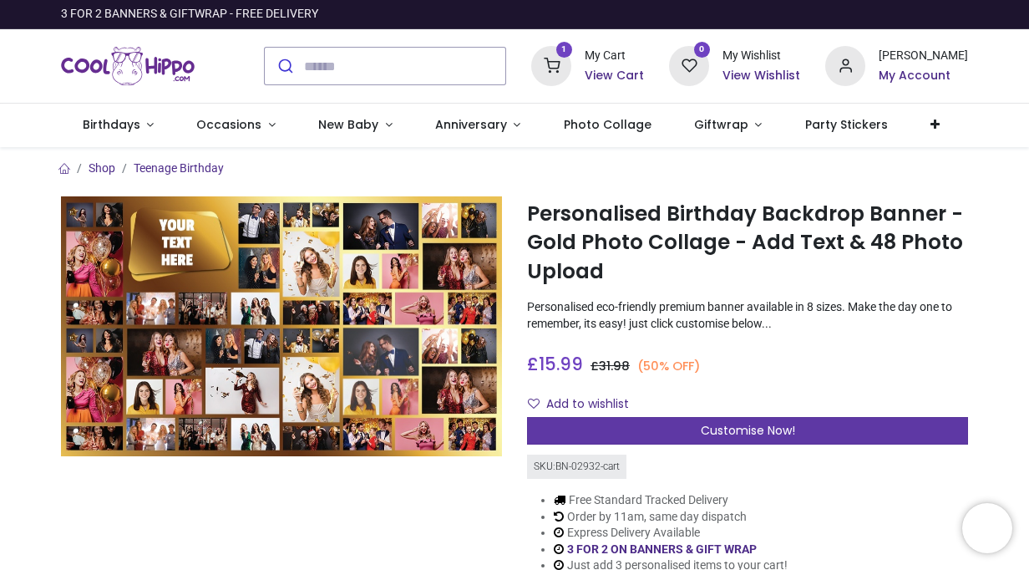
click at [774, 426] on span "Customise Now!" at bounding box center [748, 430] width 94 height 17
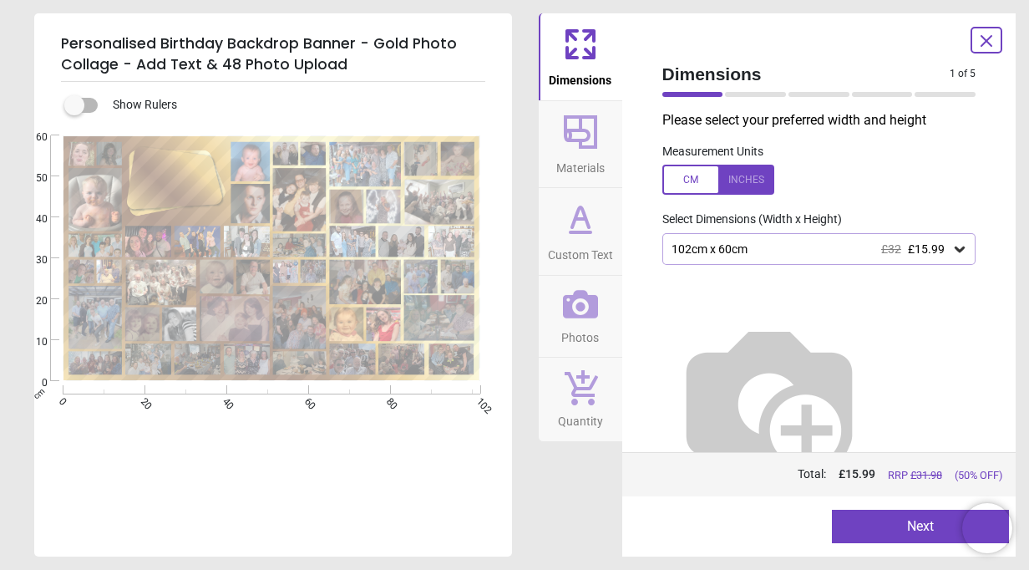
click at [992, 36] on icon at bounding box center [987, 41] width 10 height 10
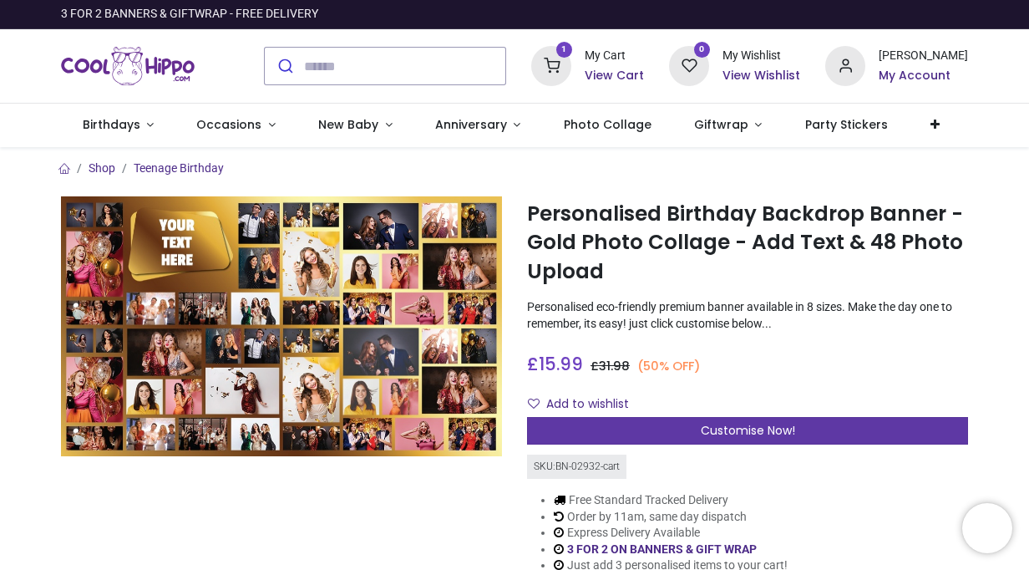
click at [693, 423] on div "Customise Now!" at bounding box center [747, 431] width 441 height 28
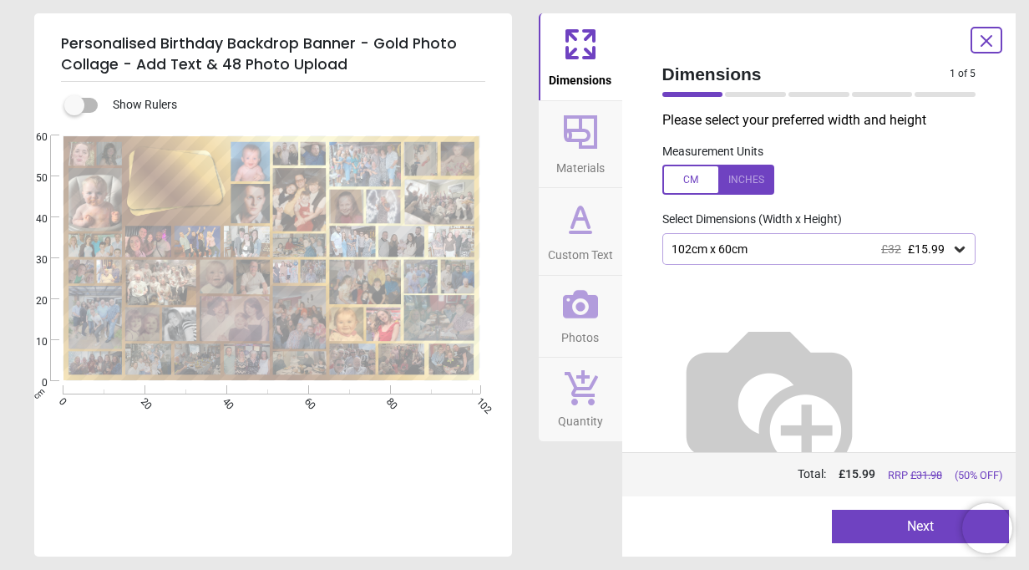
click at [978, 41] on icon at bounding box center [987, 41] width 20 height 20
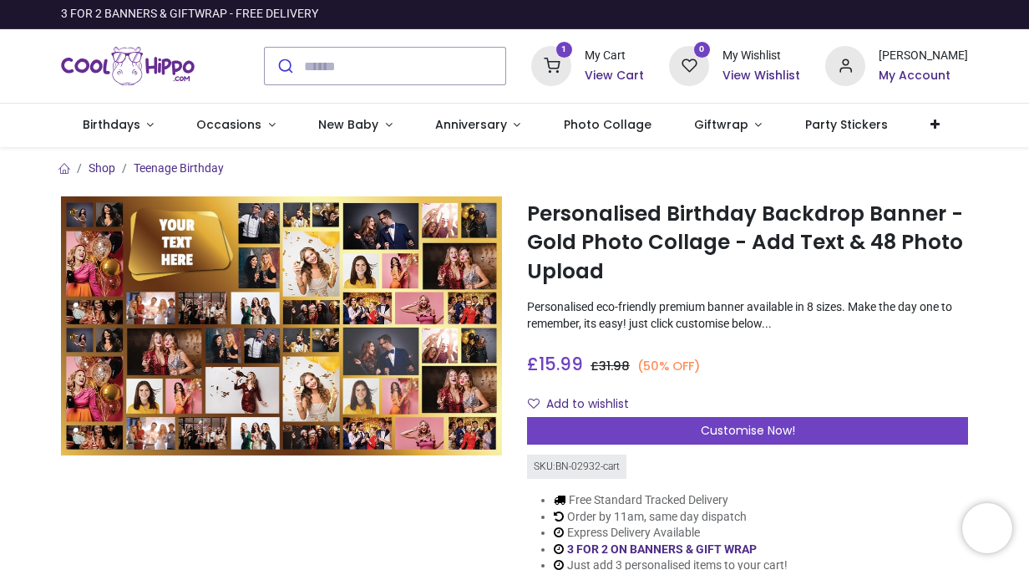
click at [644, 73] on h6 "View Cart" at bounding box center [614, 76] width 59 height 17
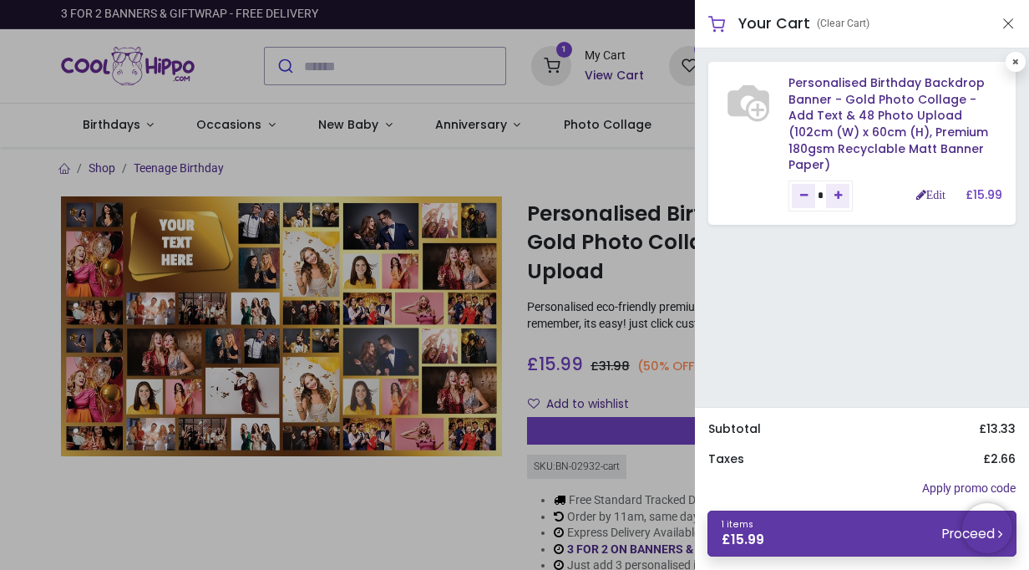
click at [817, 530] on link "1 items £ 15.99 Proceed" at bounding box center [862, 533] width 309 height 46
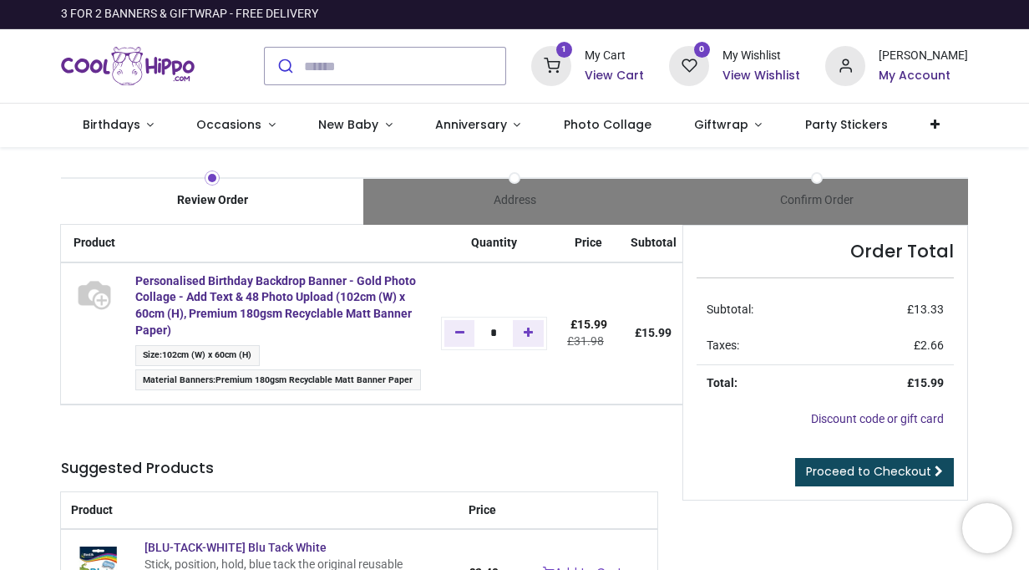
type input "**********"
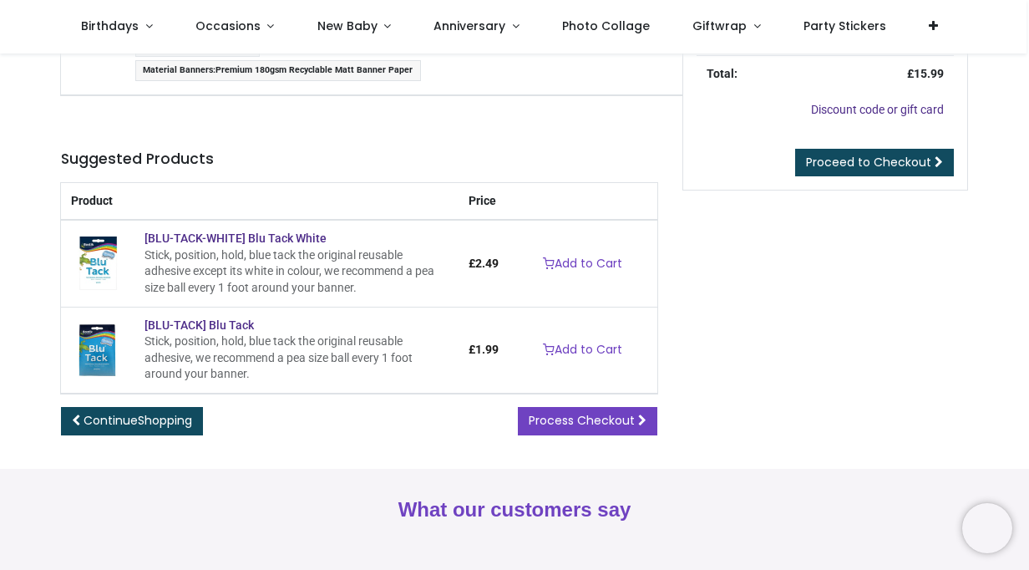
scroll to position [217, 0]
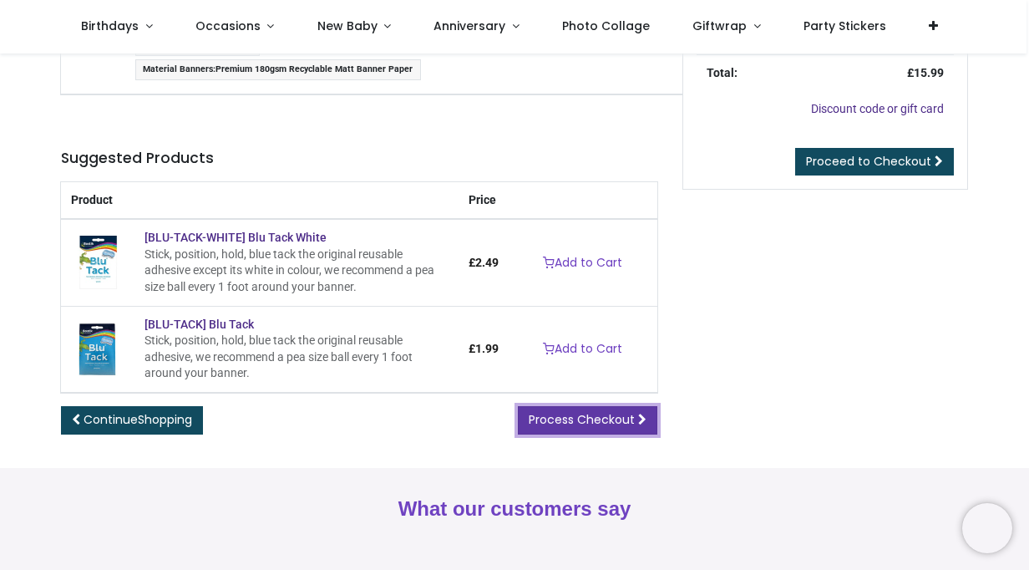
click at [565, 416] on span "Process Checkout" at bounding box center [582, 419] width 106 height 17
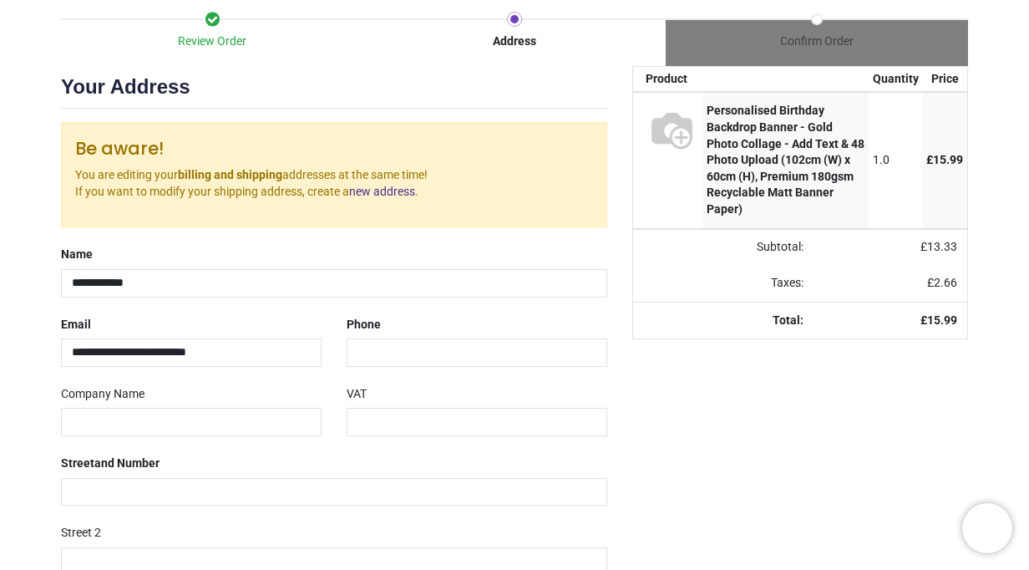
scroll to position [372, 0]
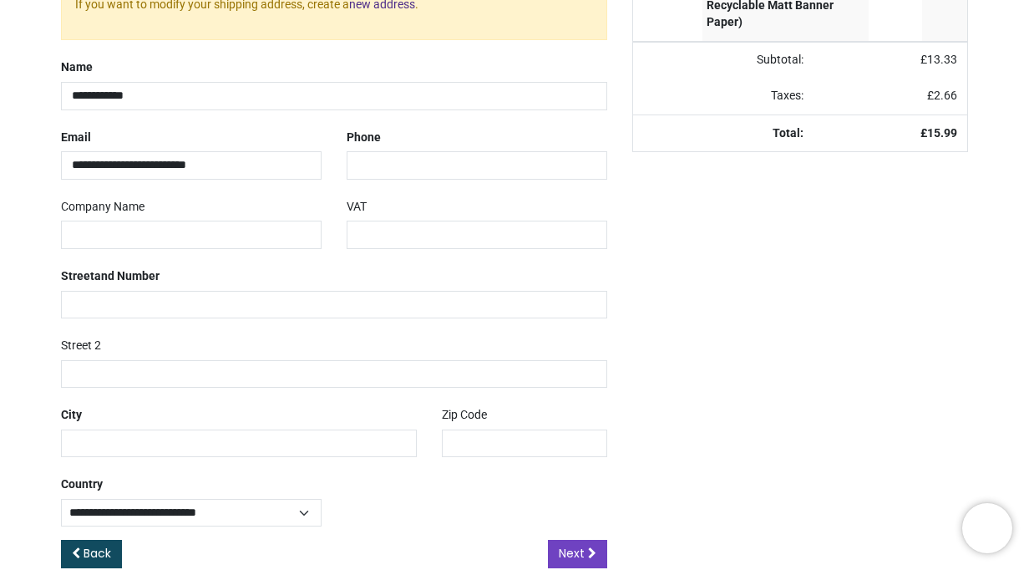
select select "***"
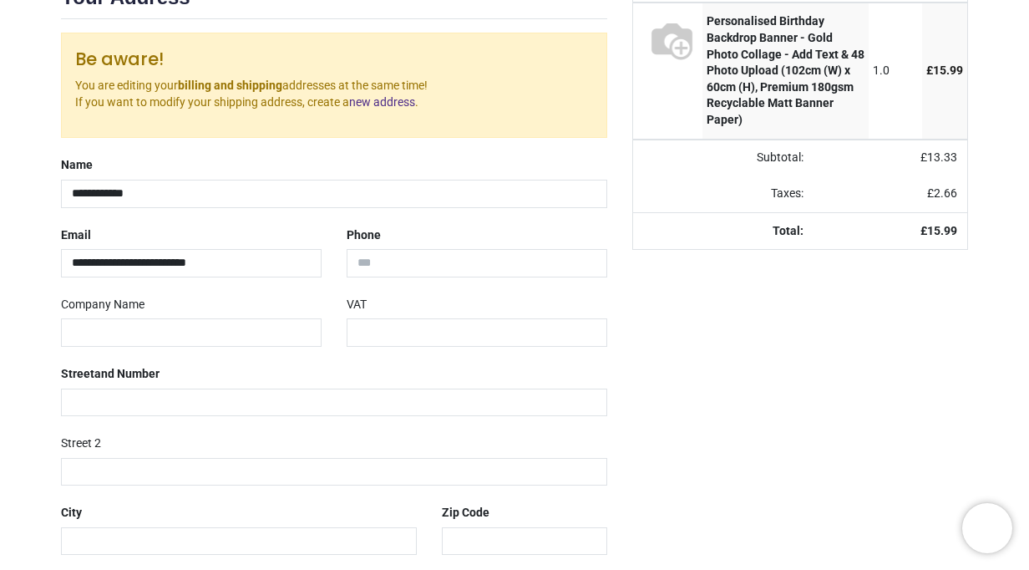
scroll to position [251, 0]
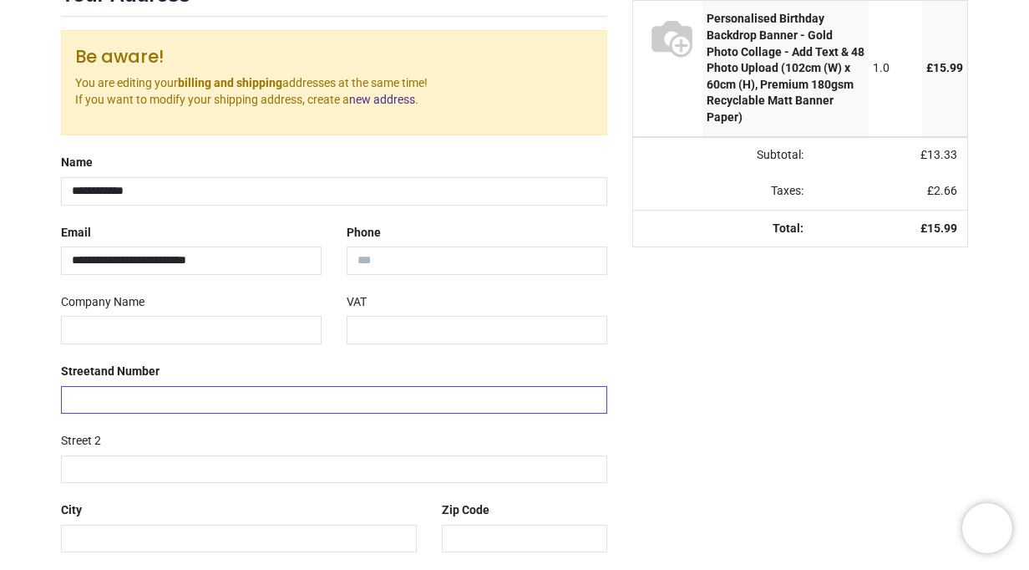
click at [311, 393] on input "text" at bounding box center [334, 400] width 546 height 28
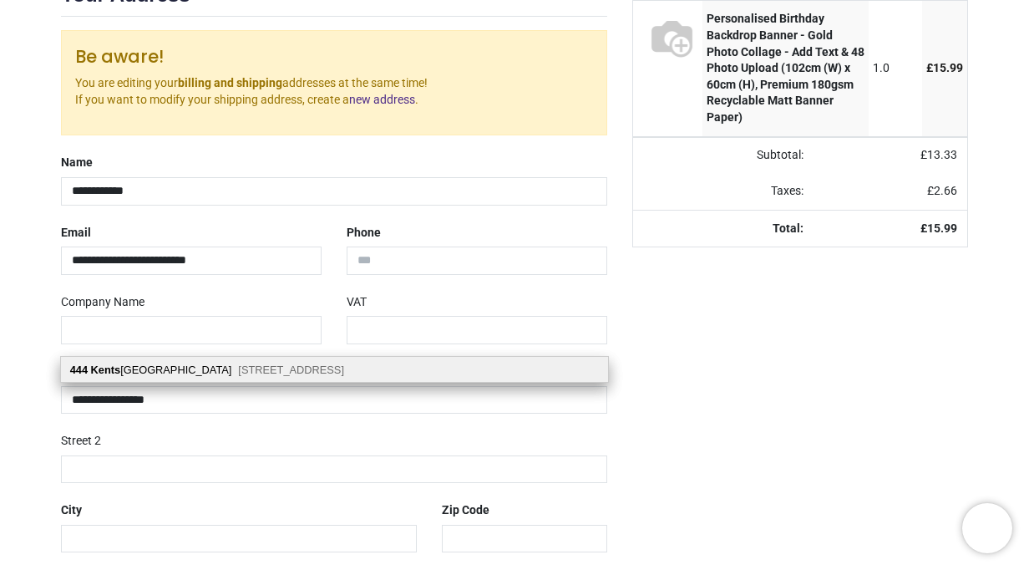
click at [284, 371] on span "Benfleet, SS7 4AB" at bounding box center [291, 369] width 106 height 13
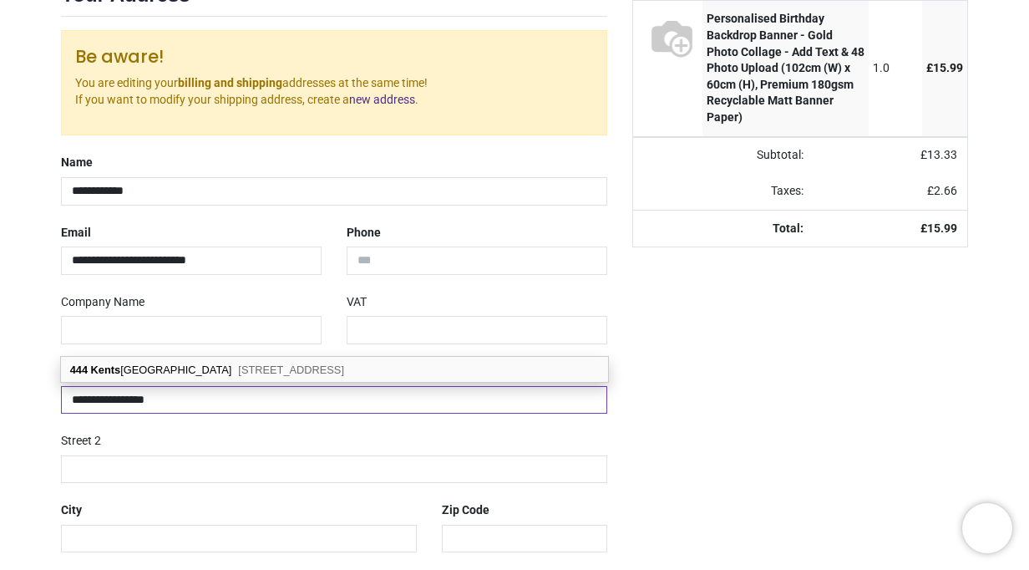
type input "**********"
type input "*******"
select select "***"
type input "********"
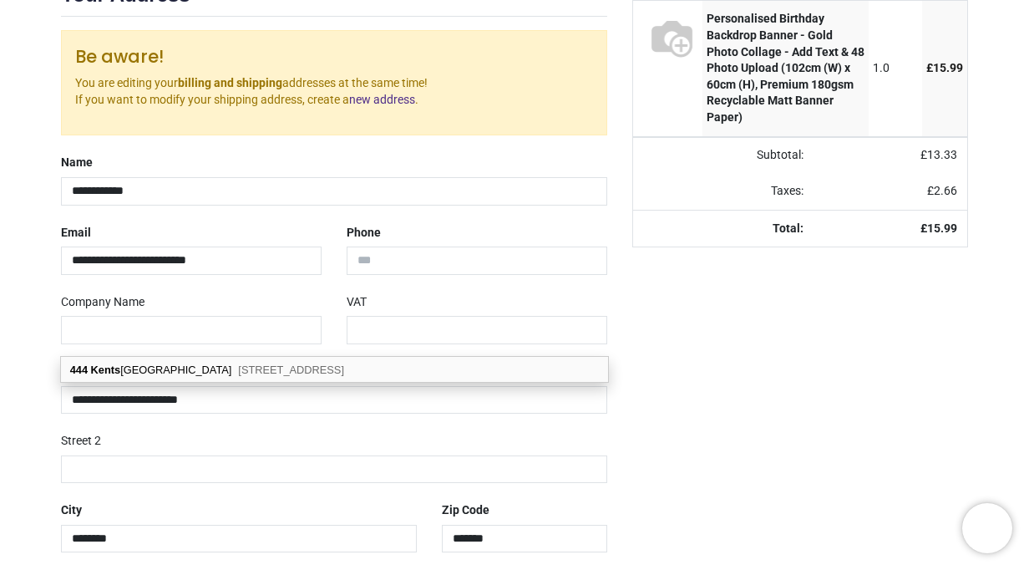
click at [708, 398] on div "Your order: £ 15.99 Product Quantity Price Personalised Birthday Backdrop Banne…" at bounding box center [800, 331] width 361 height 715
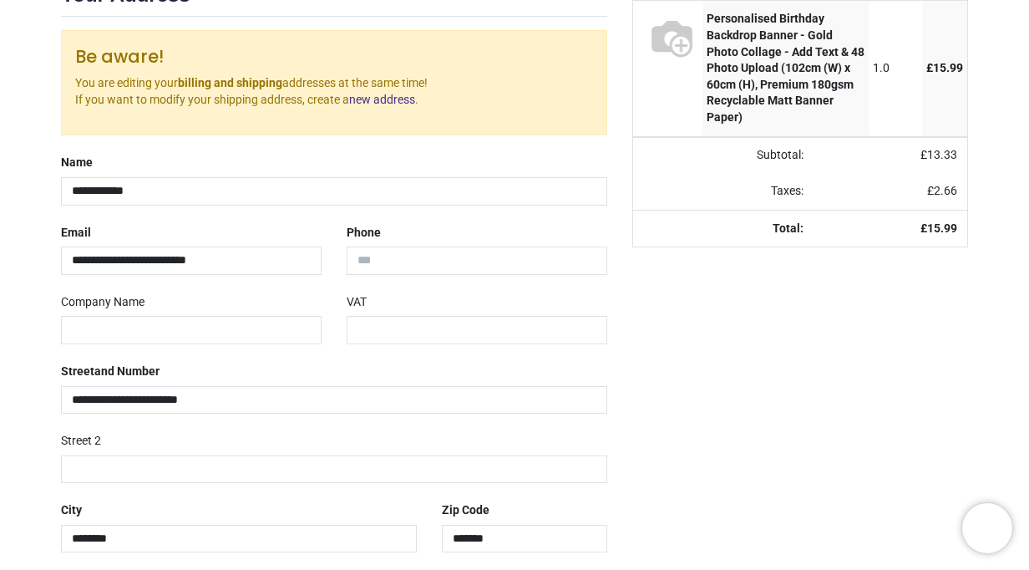
scroll to position [372, 0]
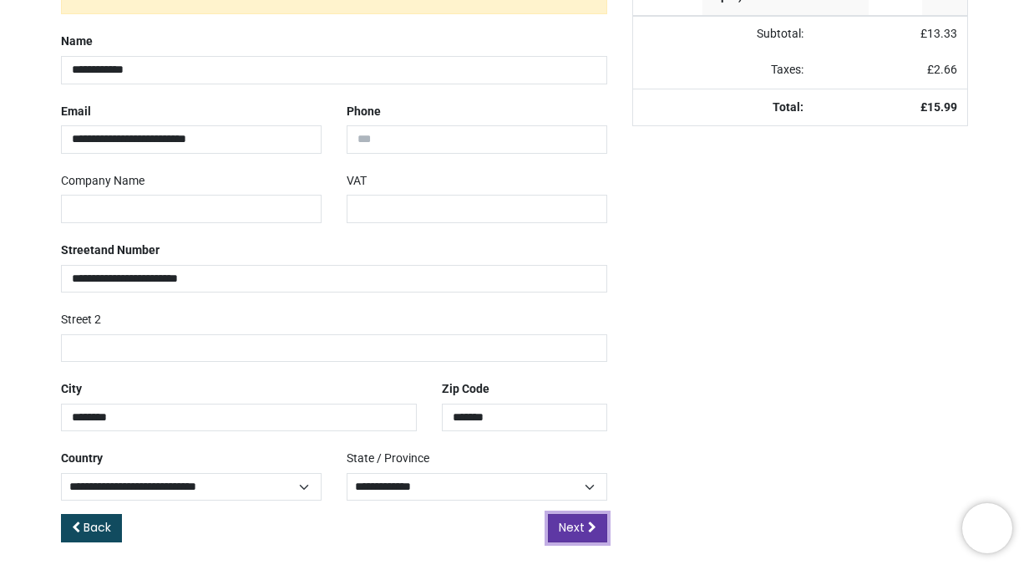
click at [570, 526] on span "Next" at bounding box center [572, 527] width 26 height 17
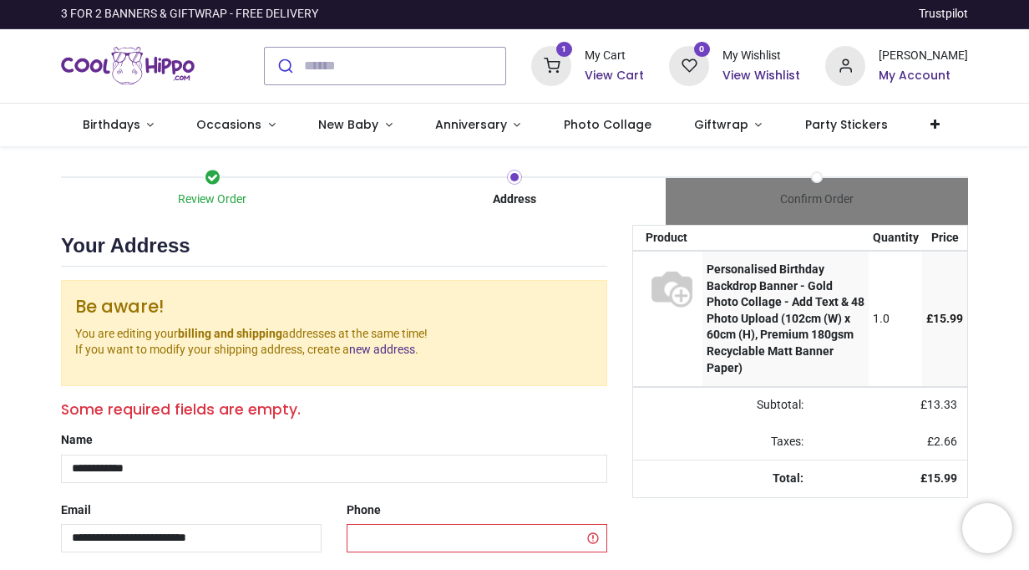
select select "***"
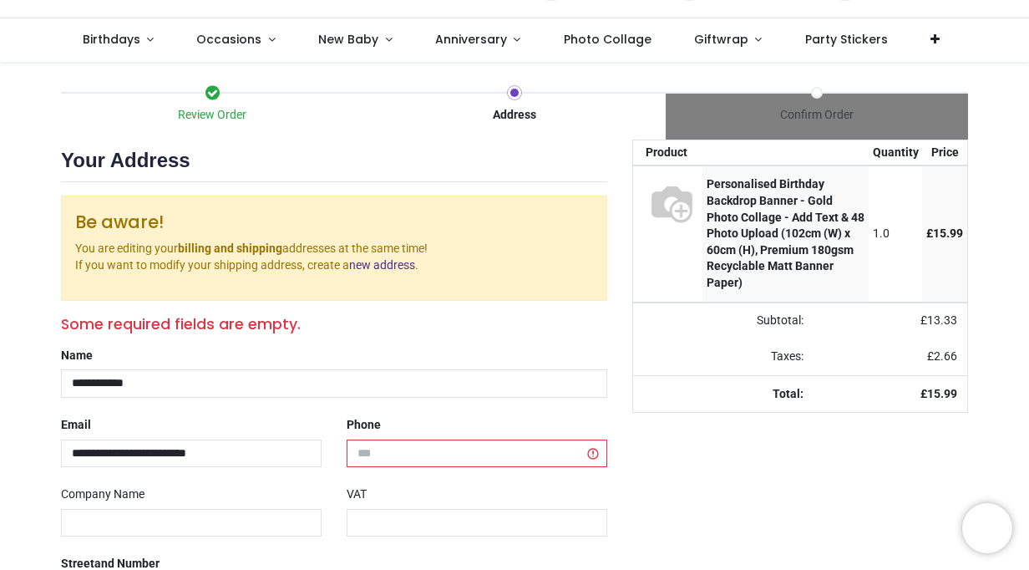
scroll to position [100, 0]
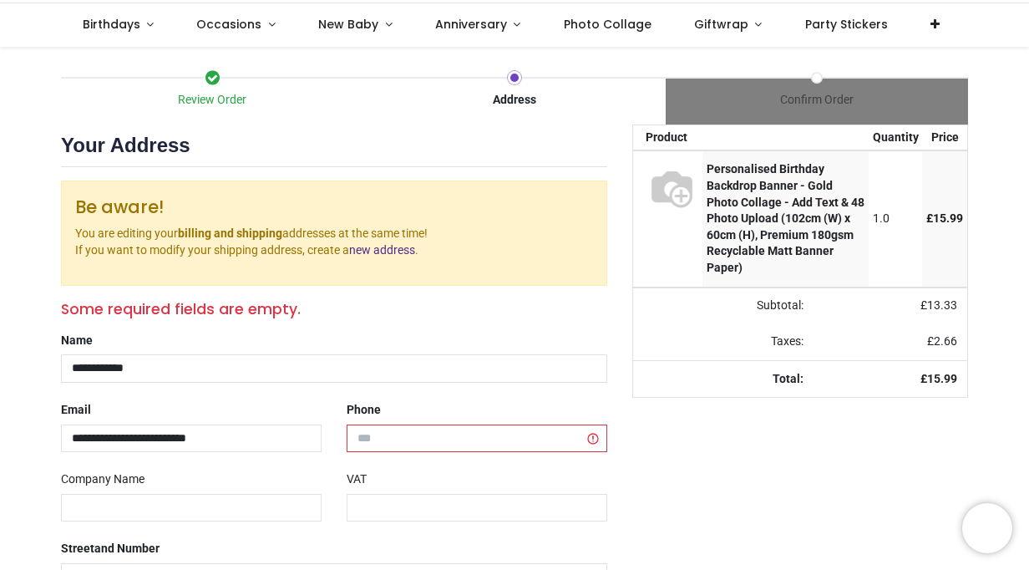
click at [449, 451] on div "**********" at bounding box center [333, 570] width 571 height 486
click at [454, 438] on input "tel" at bounding box center [477, 438] width 261 height 28
click at [359, 431] on input "**********" at bounding box center [477, 438] width 261 height 28
type input "**********"
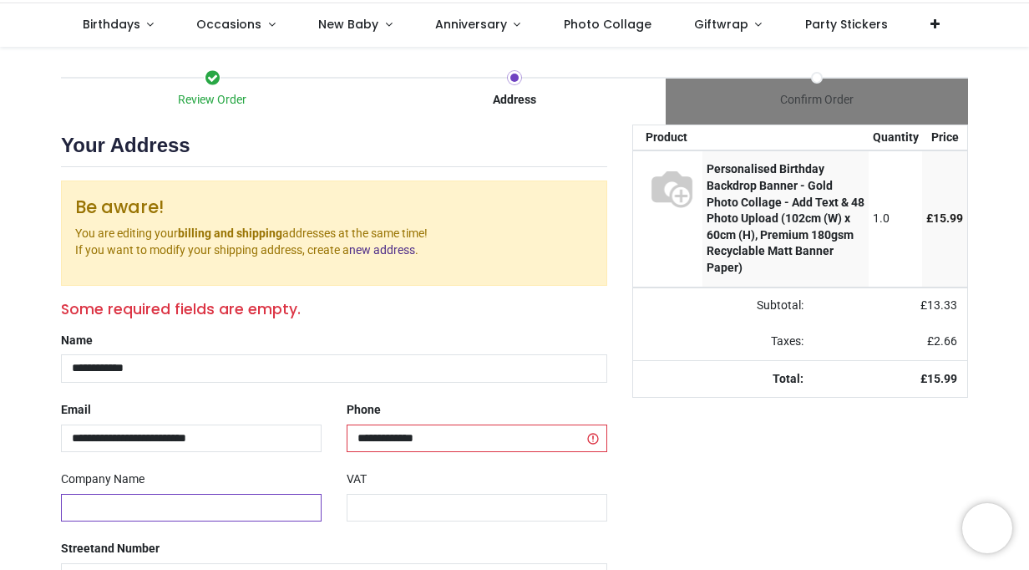
click at [251, 500] on input "text" at bounding box center [191, 508] width 261 height 28
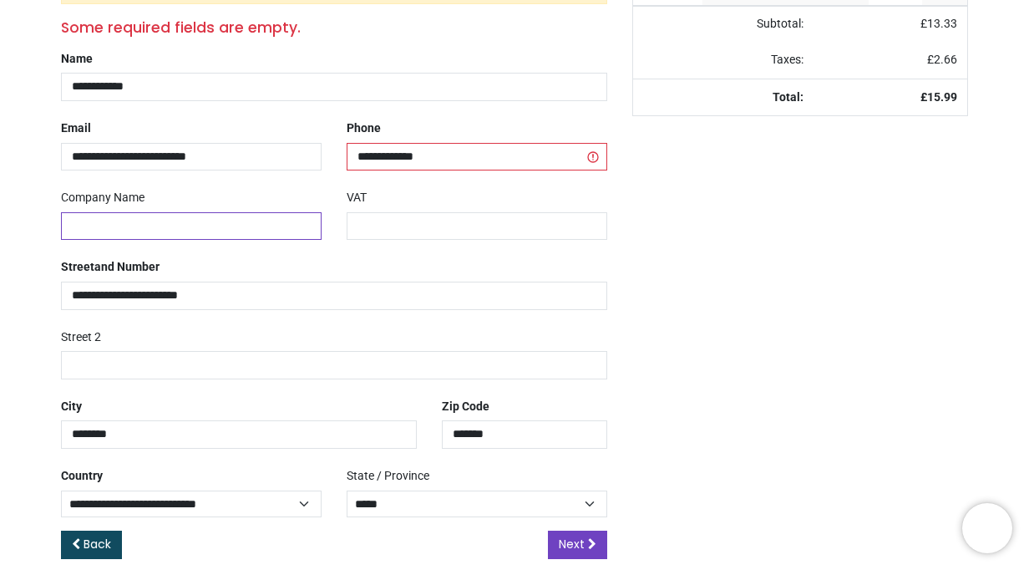
scroll to position [399, 0]
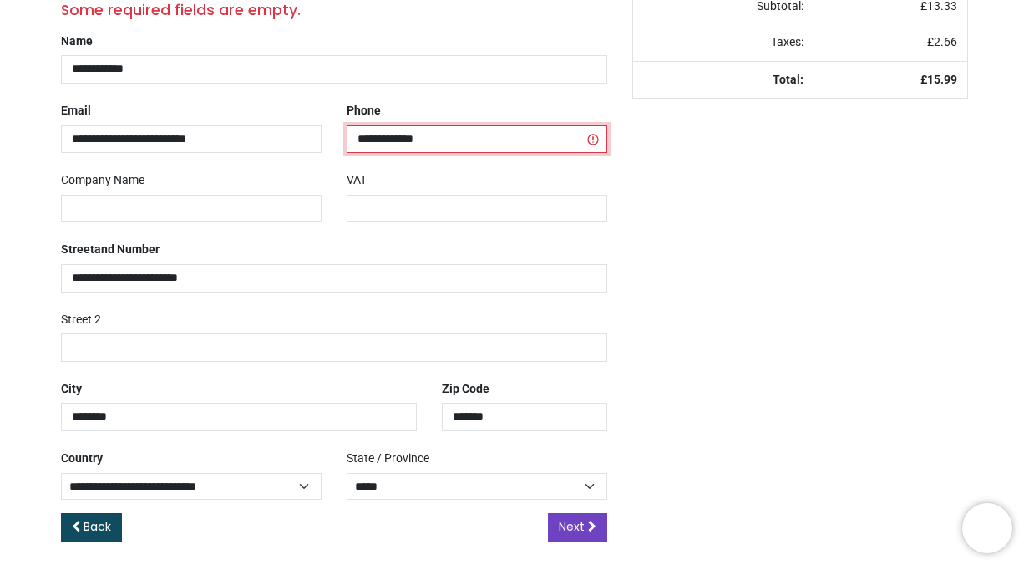
click at [591, 134] on input "**********" at bounding box center [477, 139] width 261 height 28
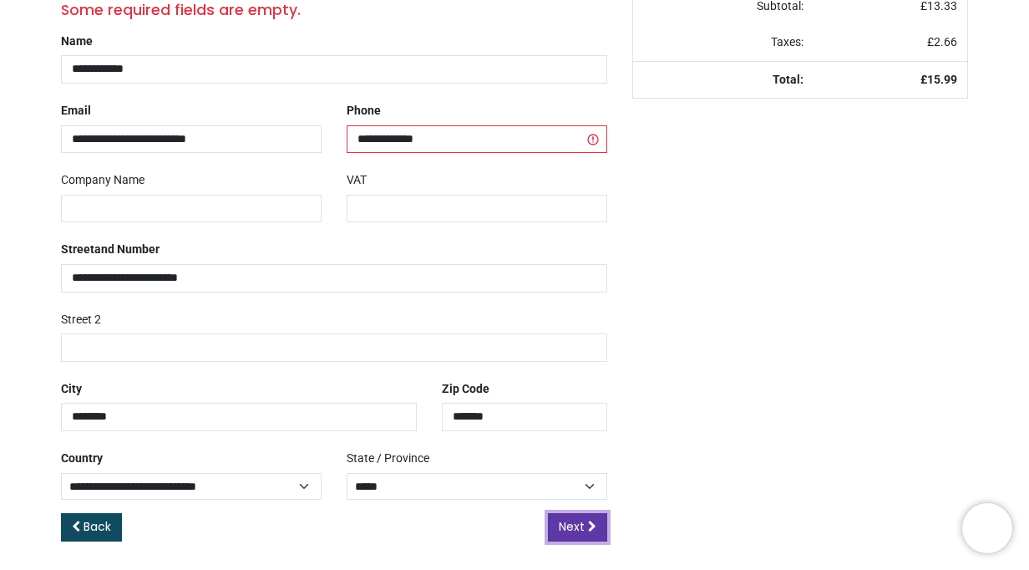
click at [580, 513] on link "Next" at bounding box center [577, 527] width 59 height 28
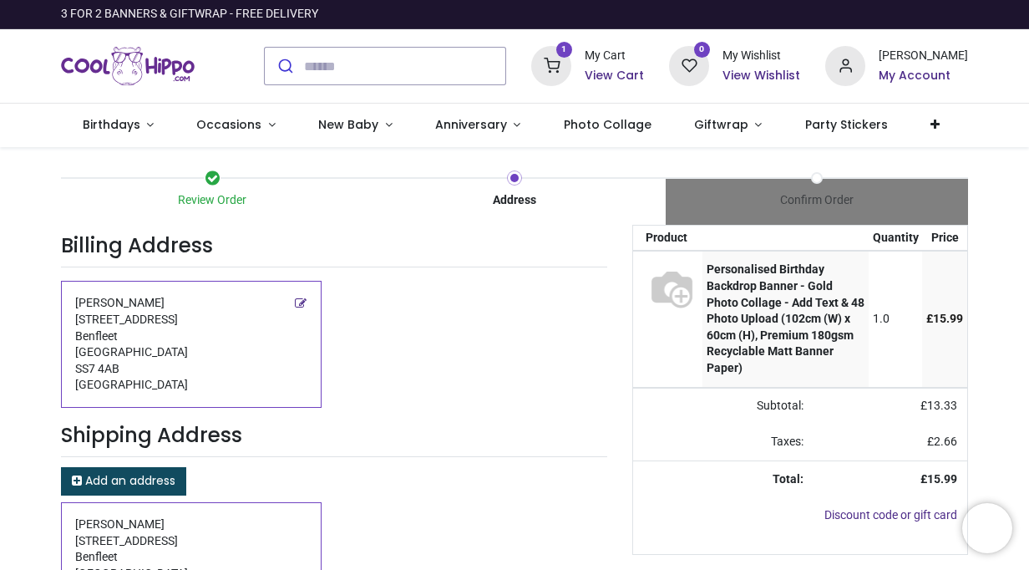
scroll to position [137, 0]
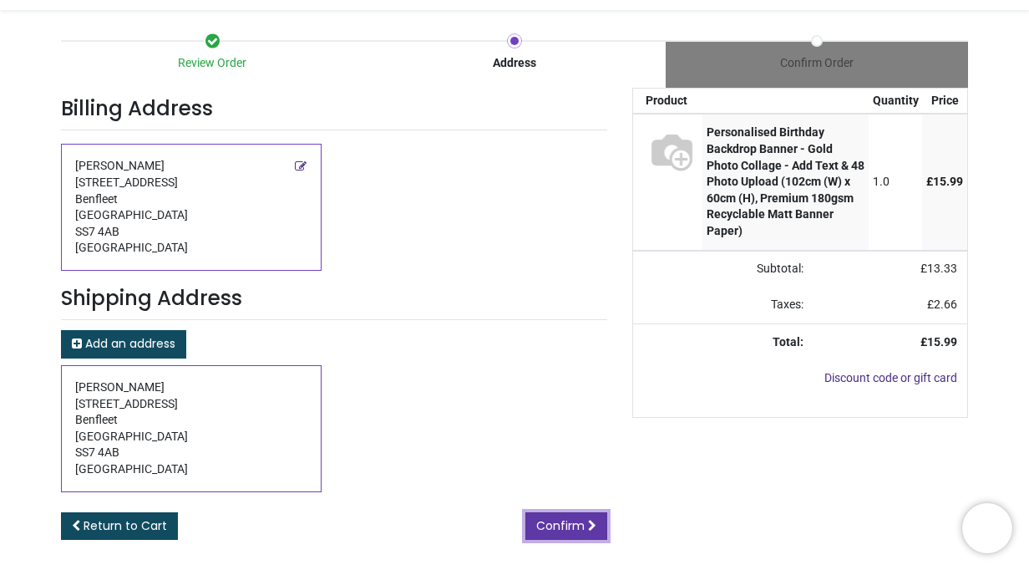
click at [568, 517] on span "Confirm" at bounding box center [560, 525] width 48 height 17
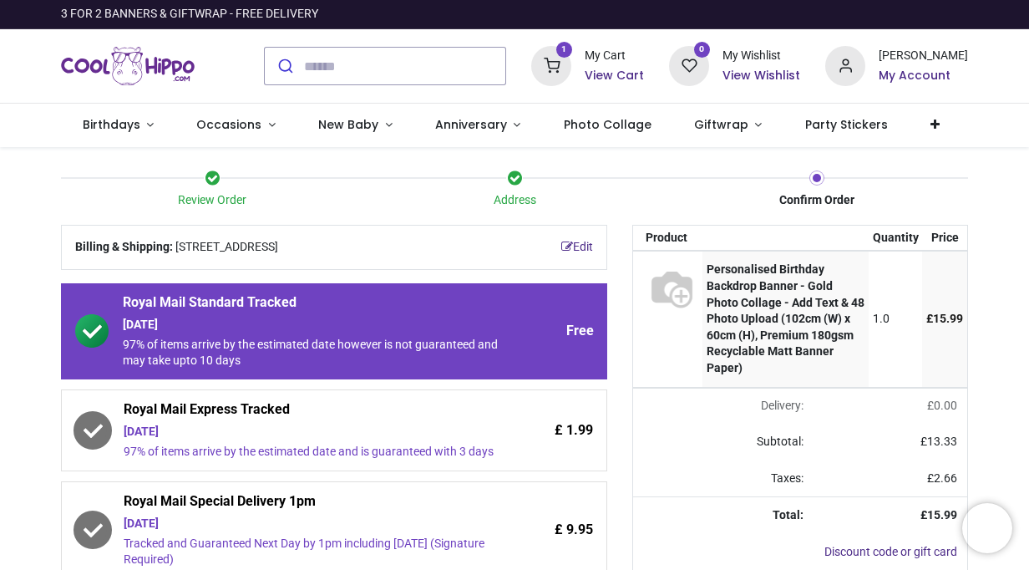
click at [623, 75] on h6 "View Cart" at bounding box center [614, 76] width 59 height 17
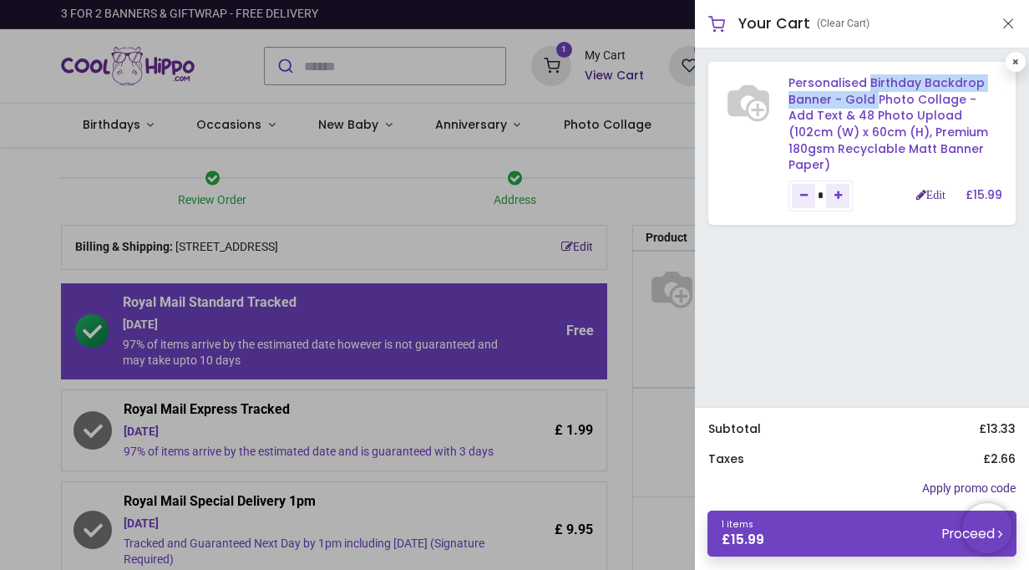
drag, startPoint x: 870, startPoint y: 70, endPoint x: 873, endPoint y: 93, distance: 22.8
click at [873, 93] on div "Personalised Birthday Backdrop Banner - Gold Photo Collage - Add Text & 48 Phot…" at bounding box center [861, 143] width 307 height 163
click at [873, 93] on link "Personalised Birthday Backdrop Banner - Gold Photo Collage - Add Text & 48 Phot…" at bounding box center [889, 123] width 200 height 99
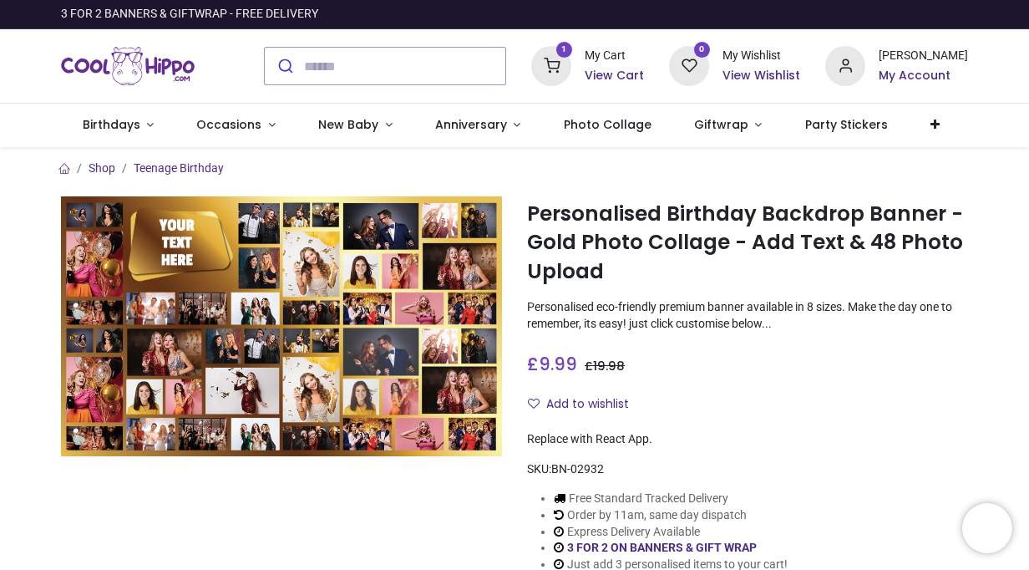
type input "**********"
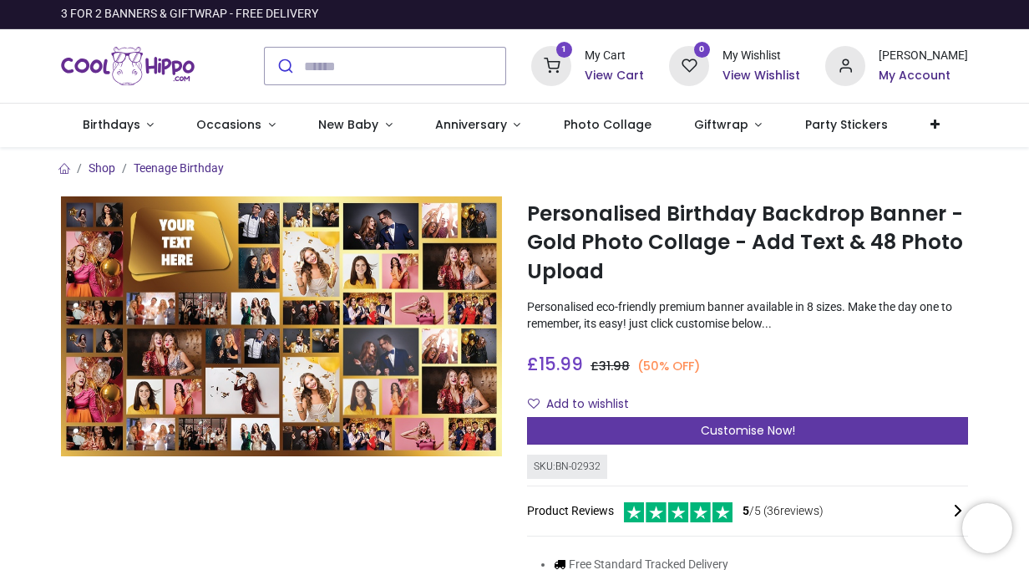
click at [753, 425] on span "Customise Now!" at bounding box center [748, 430] width 94 height 17
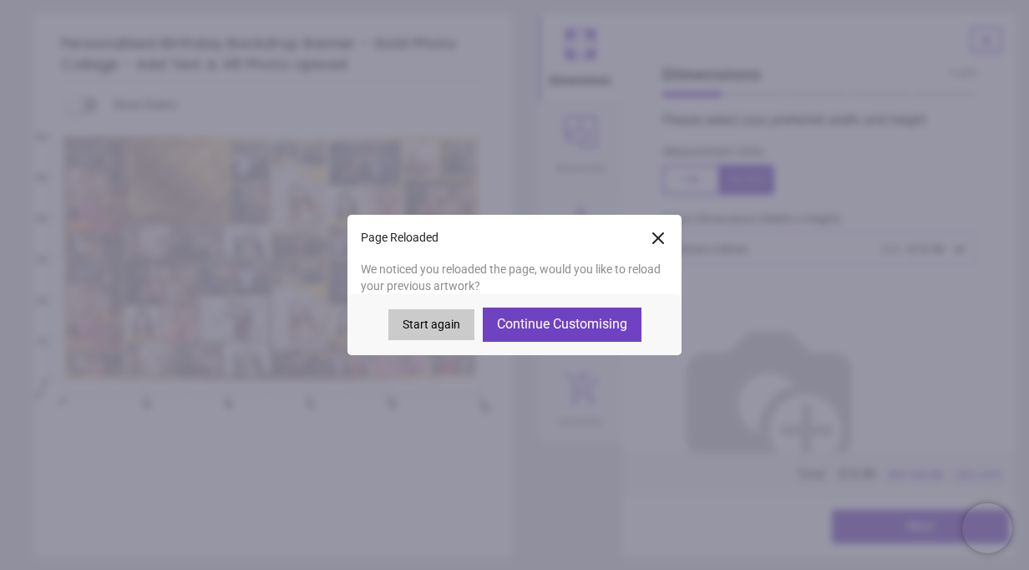
click at [438, 332] on button "Start again" at bounding box center [431, 325] width 86 height 32
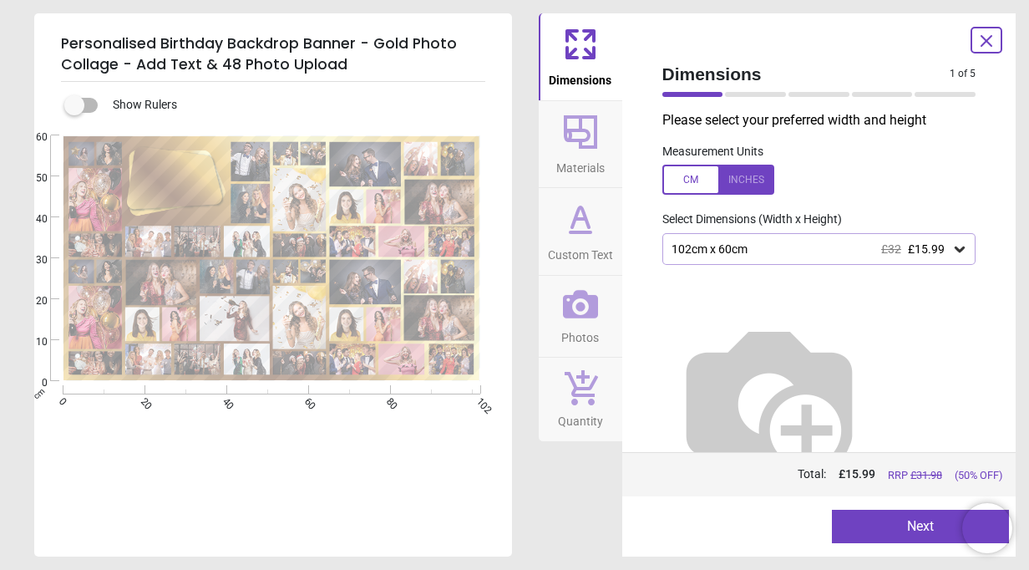
click at [961, 246] on icon at bounding box center [959, 249] width 17 height 17
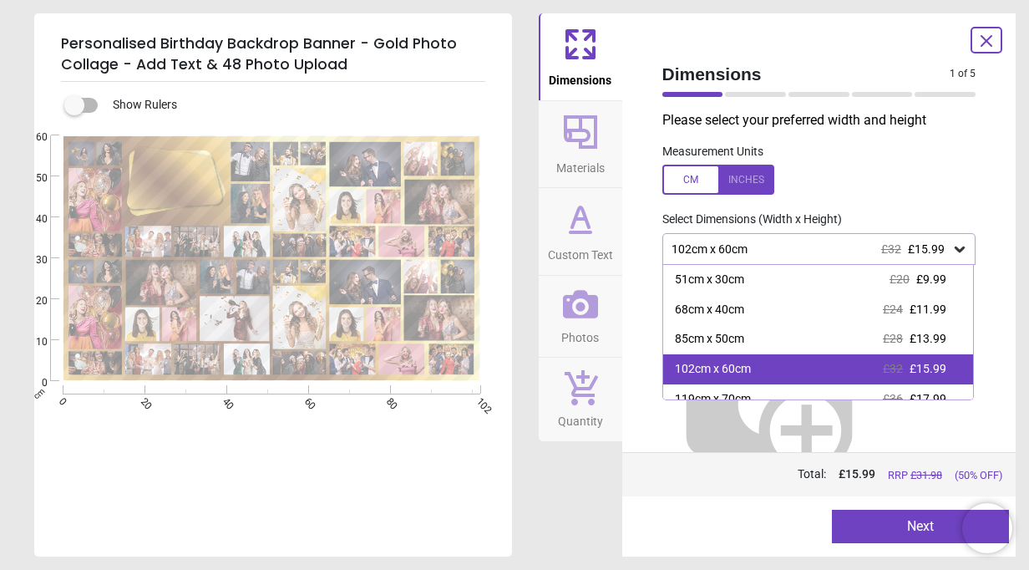
click at [782, 374] on div "102cm x 60cm £32 £15.99" at bounding box center [818, 369] width 311 height 30
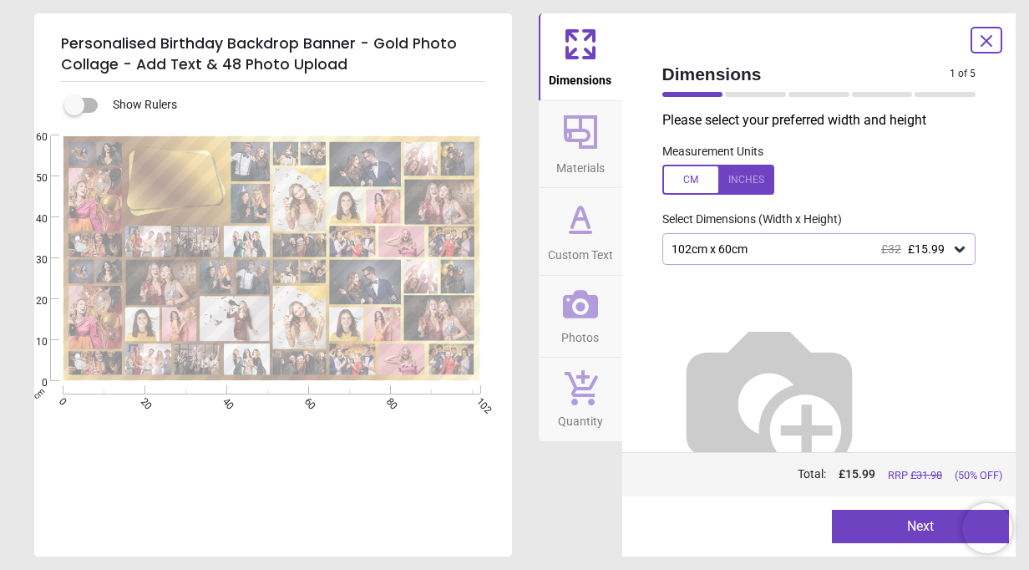
click at [883, 521] on button "Next" at bounding box center [920, 526] width 177 height 33
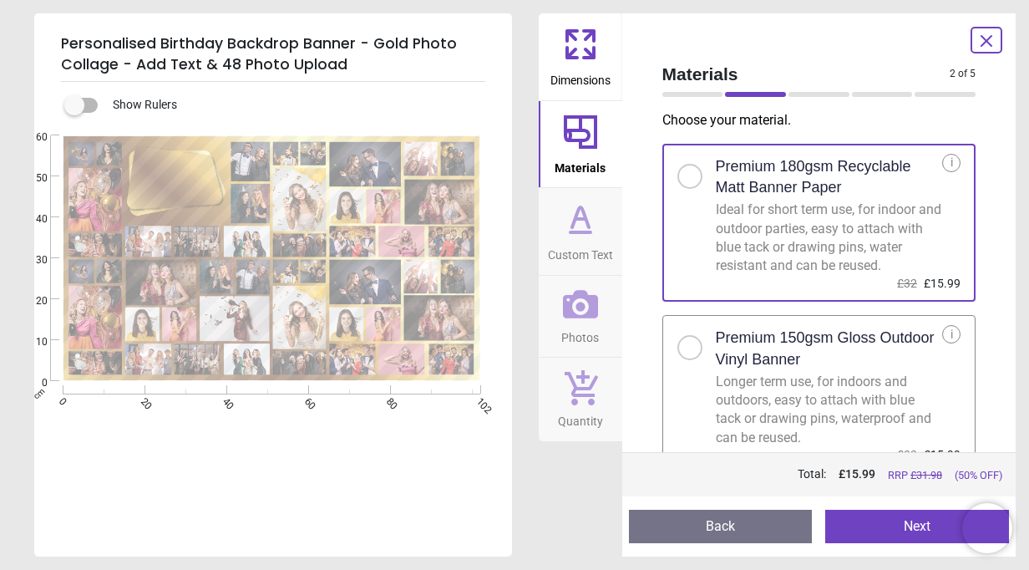
click at [888, 520] on button "Next" at bounding box center [917, 526] width 184 height 33
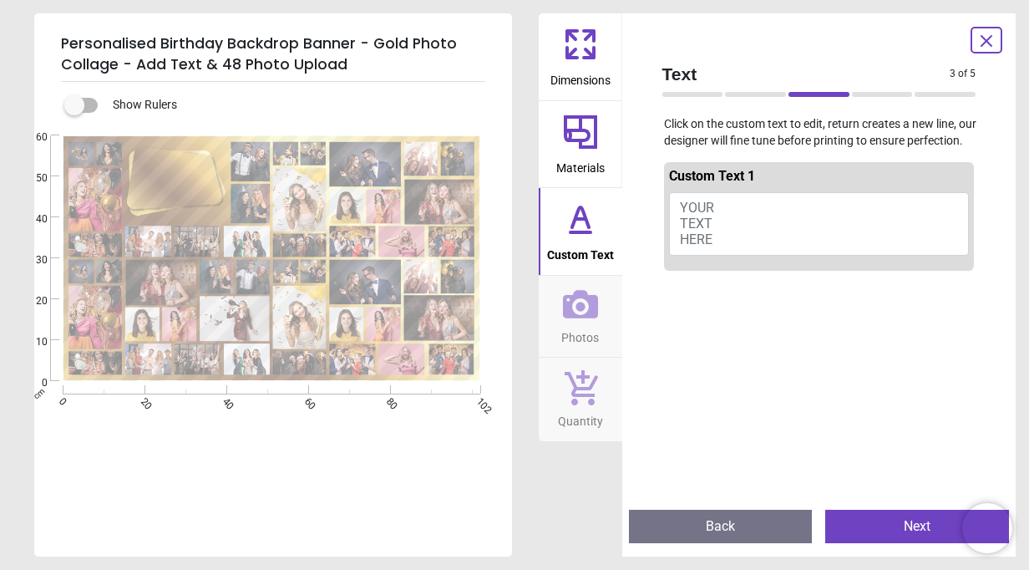
click at [745, 224] on button "YOUR TEXT HERE" at bounding box center [819, 223] width 301 height 63
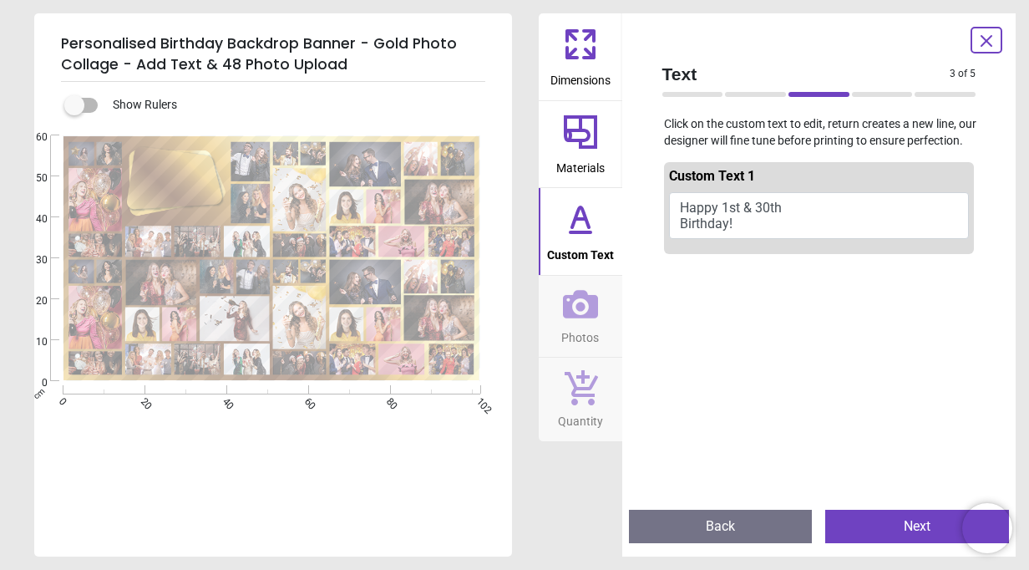
click at [723, 208] on button "Happy 1st & 30th Birthday!" at bounding box center [819, 215] width 301 height 47
click at [723, 208] on button "Happy 1st & 30th Birthday" at bounding box center [819, 215] width 301 height 47
click at [716, 207] on button "Happy 1st & 30th Birthday" at bounding box center [819, 215] width 301 height 47
click at [739, 231] on button "Happy 1st & 30th Birthday" at bounding box center [819, 215] width 301 height 47
drag, startPoint x: 728, startPoint y: 343, endPoint x: 705, endPoint y: 322, distance: 30.7
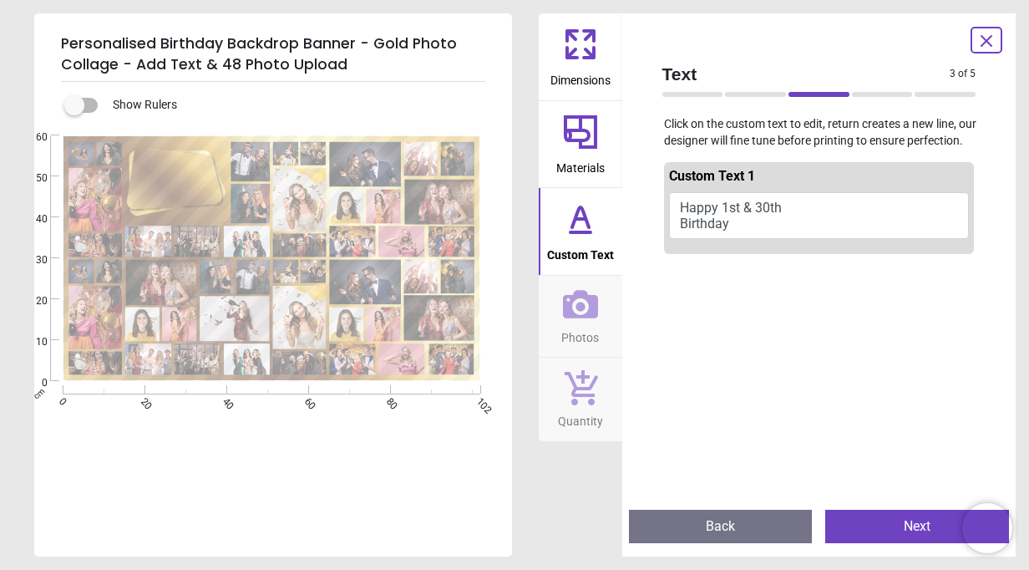
click at [705, 322] on div at bounding box center [819, 546] width 311 height 570
click at [725, 218] on button "Happy 1st & 30th Birthday" at bounding box center [819, 215] width 301 height 47
click at [733, 227] on button "Happy 1st & 30th Birthday" at bounding box center [819, 215] width 301 height 47
type textarea "**********"
click at [772, 403] on div at bounding box center [819, 546] width 311 height 570
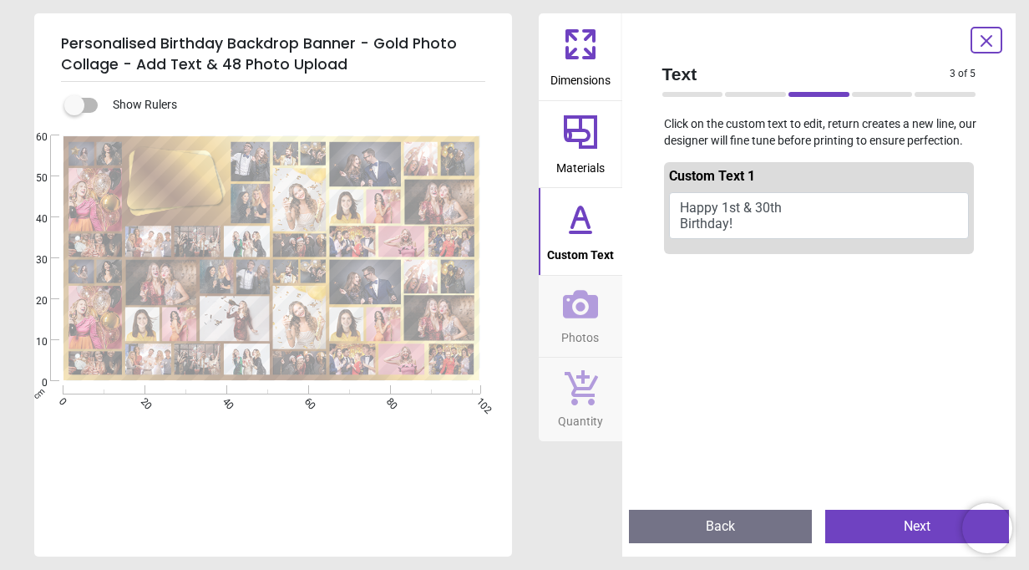
click at [861, 516] on button "Next" at bounding box center [917, 526] width 184 height 33
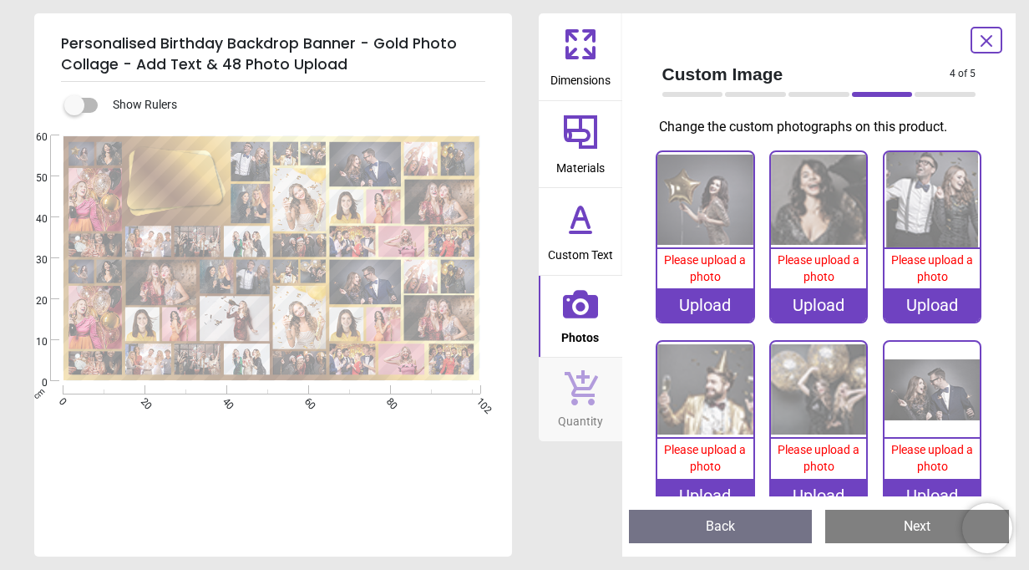
click at [687, 299] on div "Upload" at bounding box center [704, 304] width 95 height 33
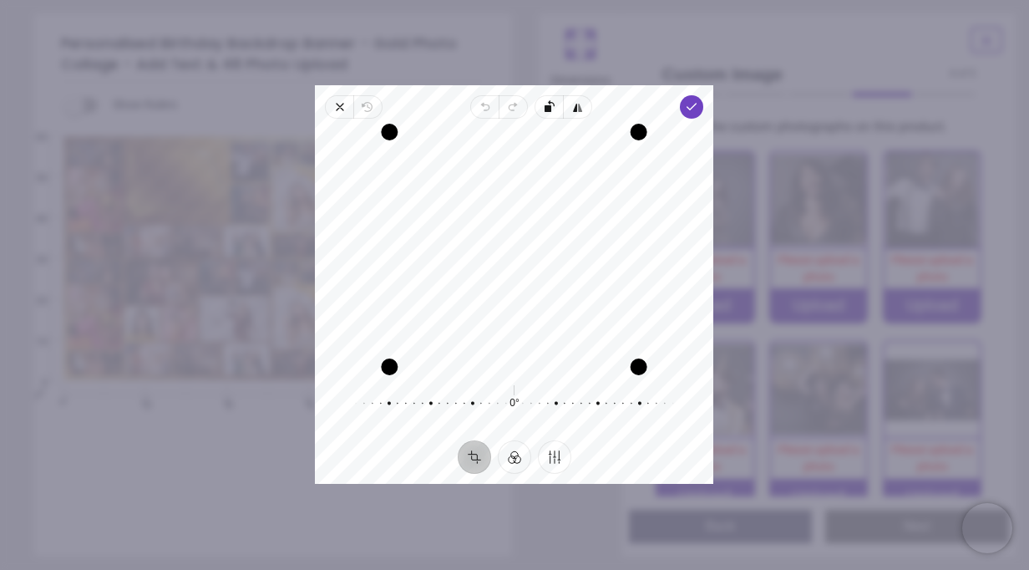
drag, startPoint x: 545, startPoint y: 278, endPoint x: 550, endPoint y: 292, distance: 14.3
click at [550, 292] on div "Recenter" at bounding box center [514, 249] width 372 height 235
click at [696, 104] on polyline "button" at bounding box center [691, 107] width 9 height 6
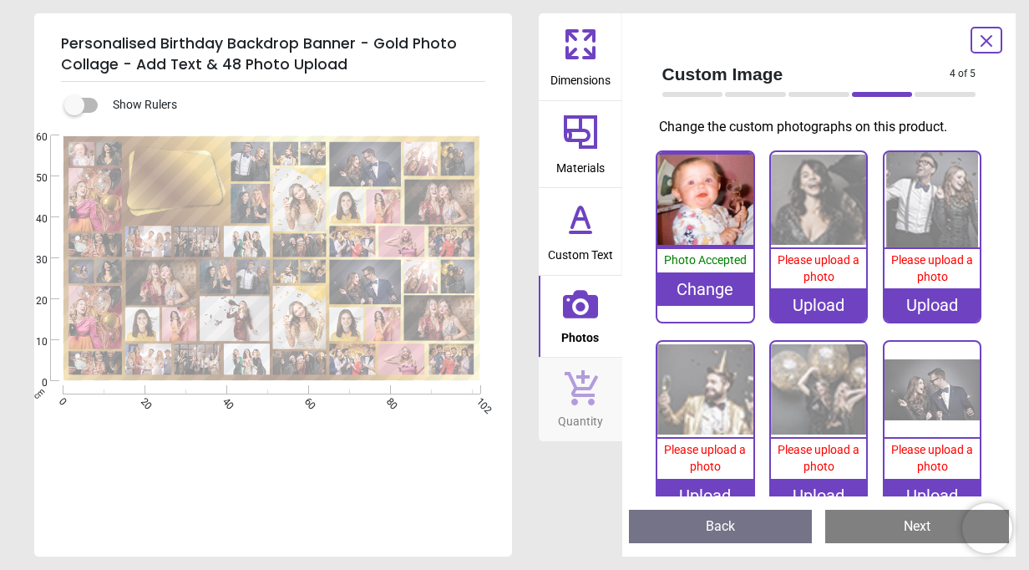
click at [804, 301] on div "Upload" at bounding box center [818, 304] width 95 height 33
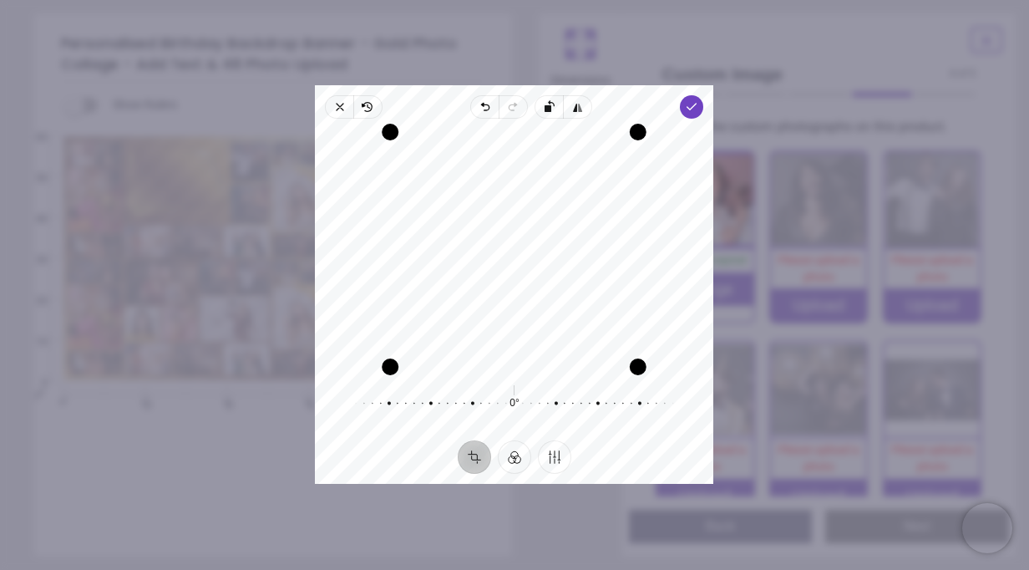
click at [509, 281] on div "Recenter" at bounding box center [514, 249] width 372 height 235
click at [693, 109] on icon "button" at bounding box center [692, 106] width 13 height 13
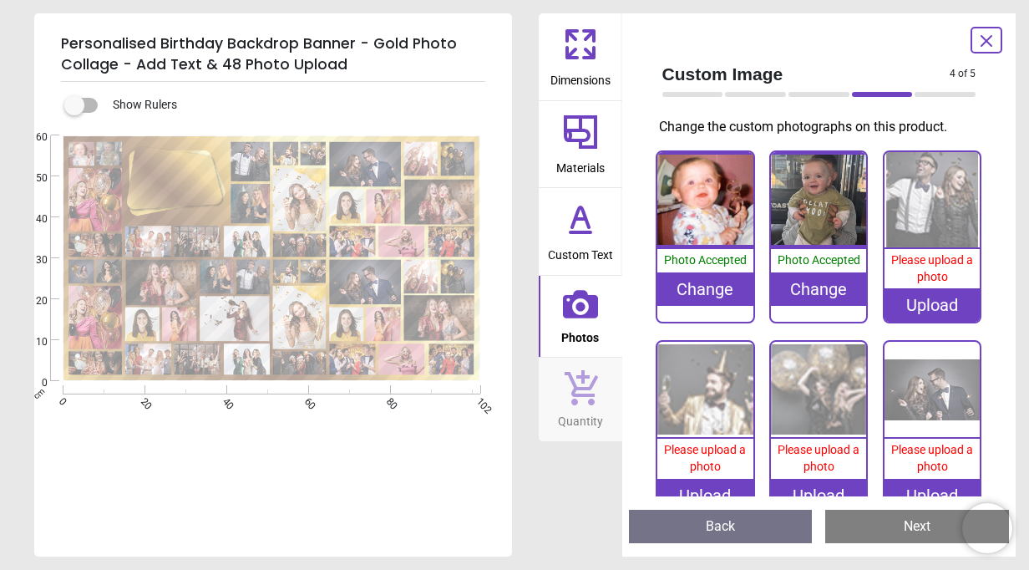
click at [933, 299] on div "Upload" at bounding box center [932, 304] width 95 height 33
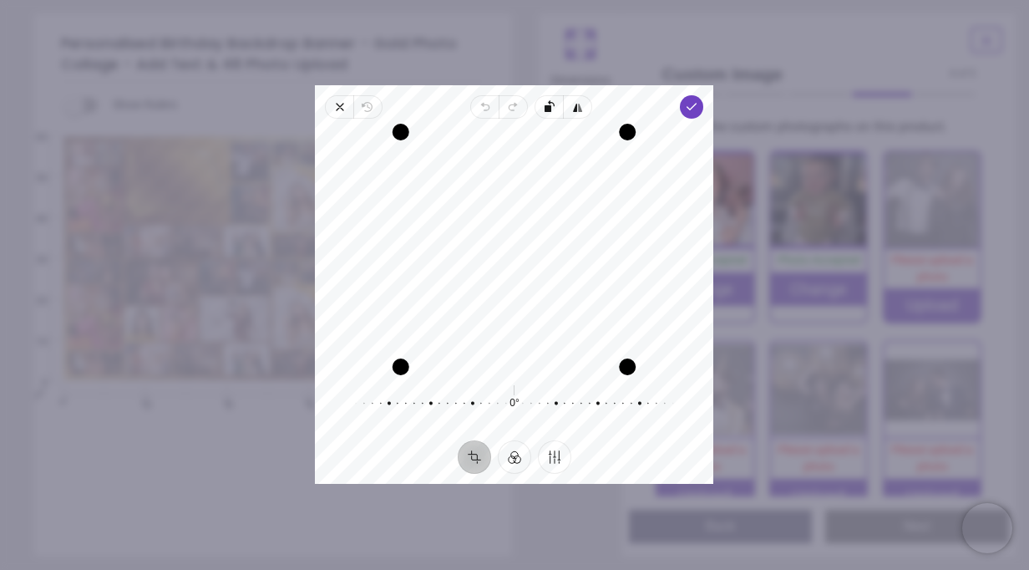
click at [571, 302] on div "Recenter" at bounding box center [514, 249] width 372 height 235
click at [692, 110] on icon "button" at bounding box center [692, 106] width 13 height 13
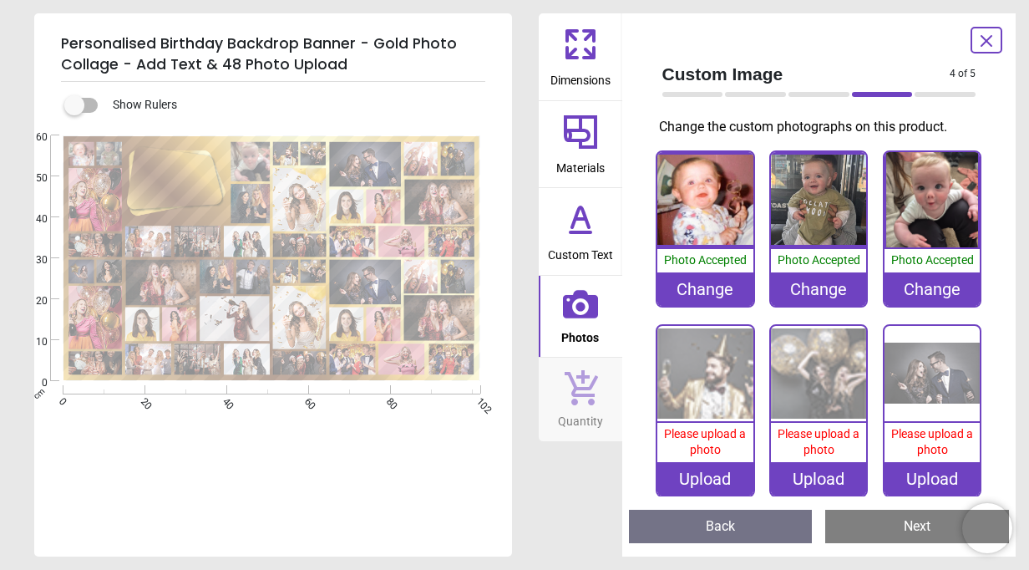
click at [705, 476] on div "Upload" at bounding box center [704, 478] width 95 height 33
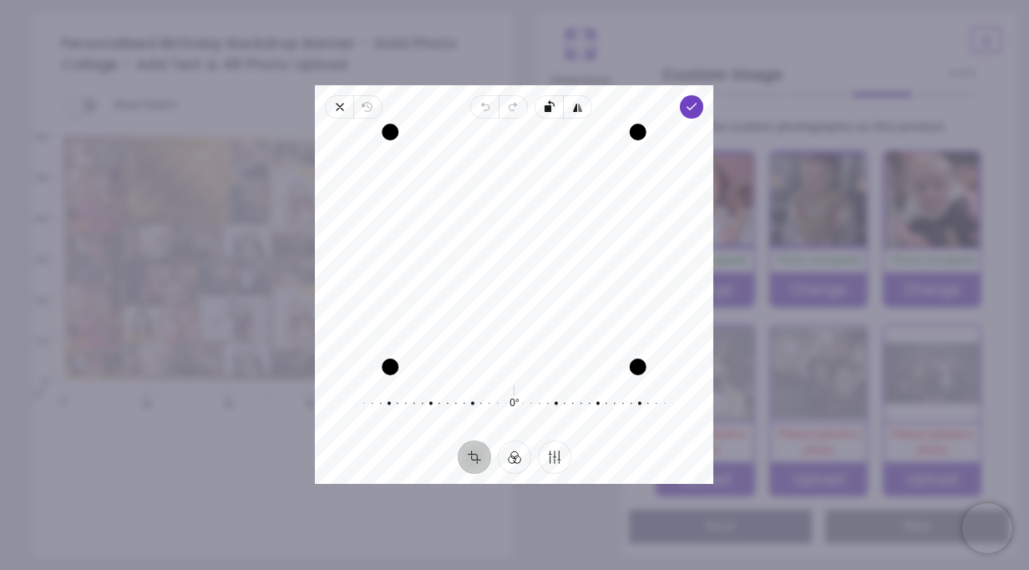
drag, startPoint x: 544, startPoint y: 245, endPoint x: 544, endPoint y: 258, distance: 13.4
click at [544, 258] on div "Recenter" at bounding box center [514, 249] width 372 height 235
click at [697, 101] on icon "button" at bounding box center [692, 106] width 13 height 13
